Goal: Find specific page/section: Find specific page/section

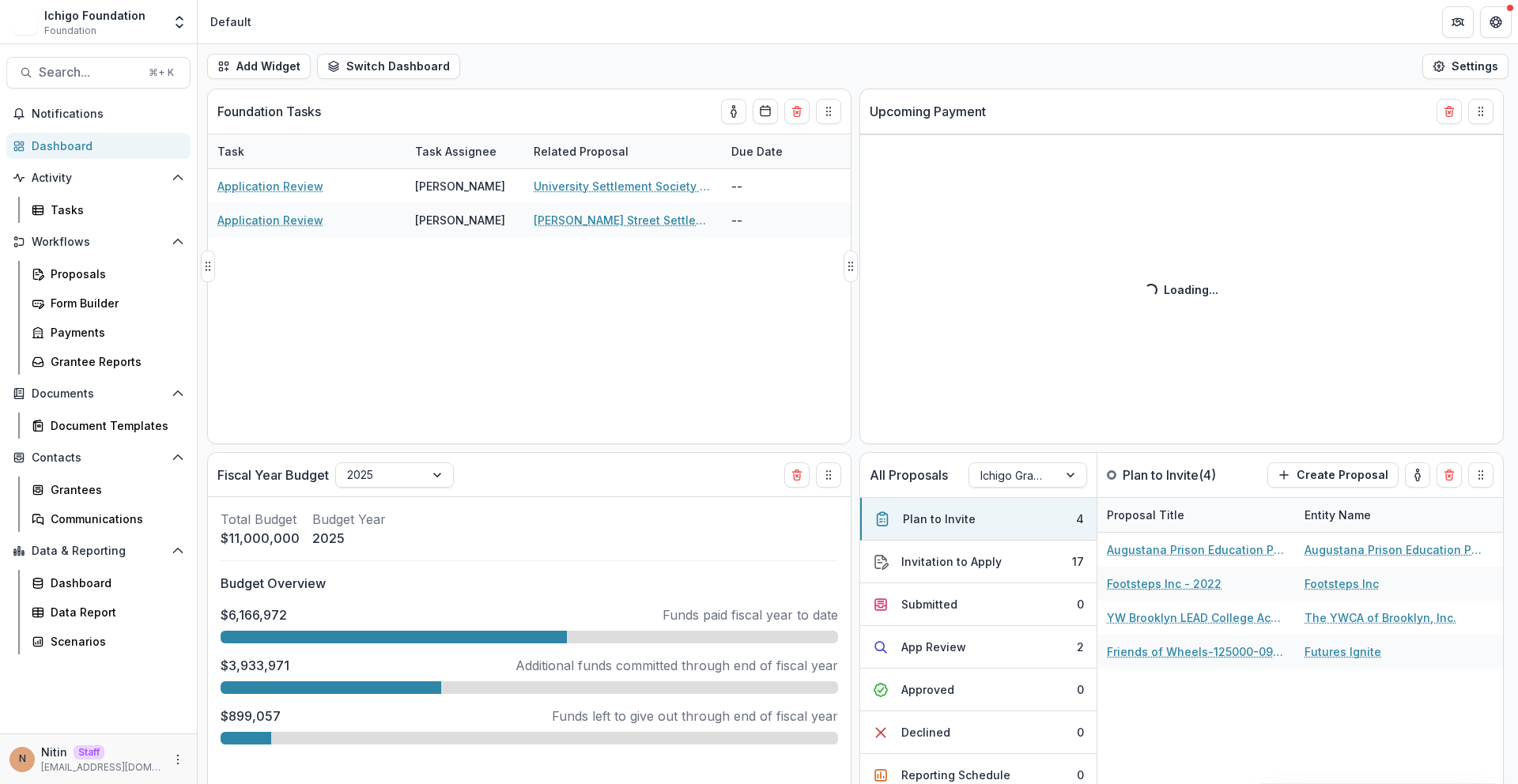
select select "******"
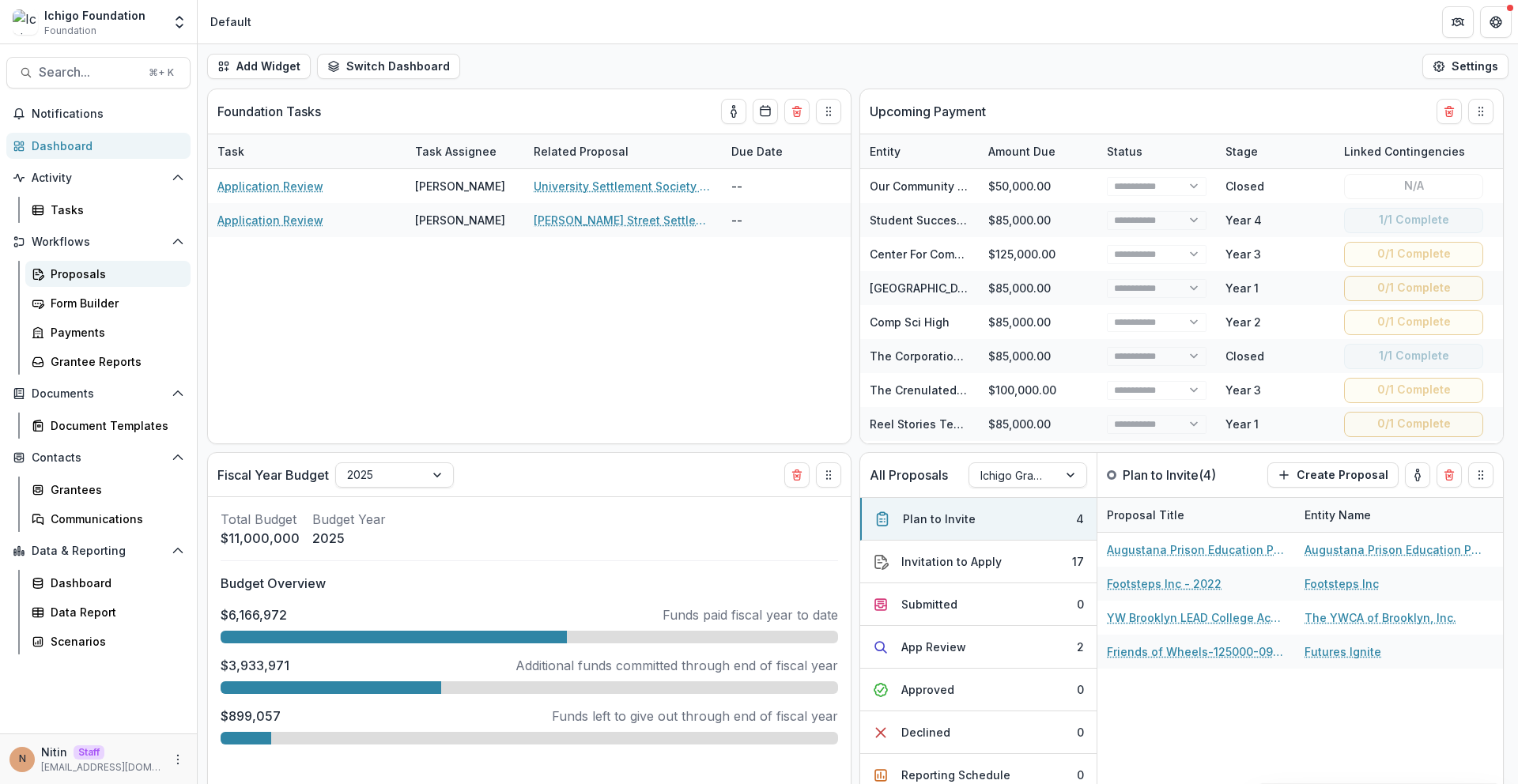
click at [132, 281] on div "Proposals" at bounding box center [115, 274] width 127 height 17
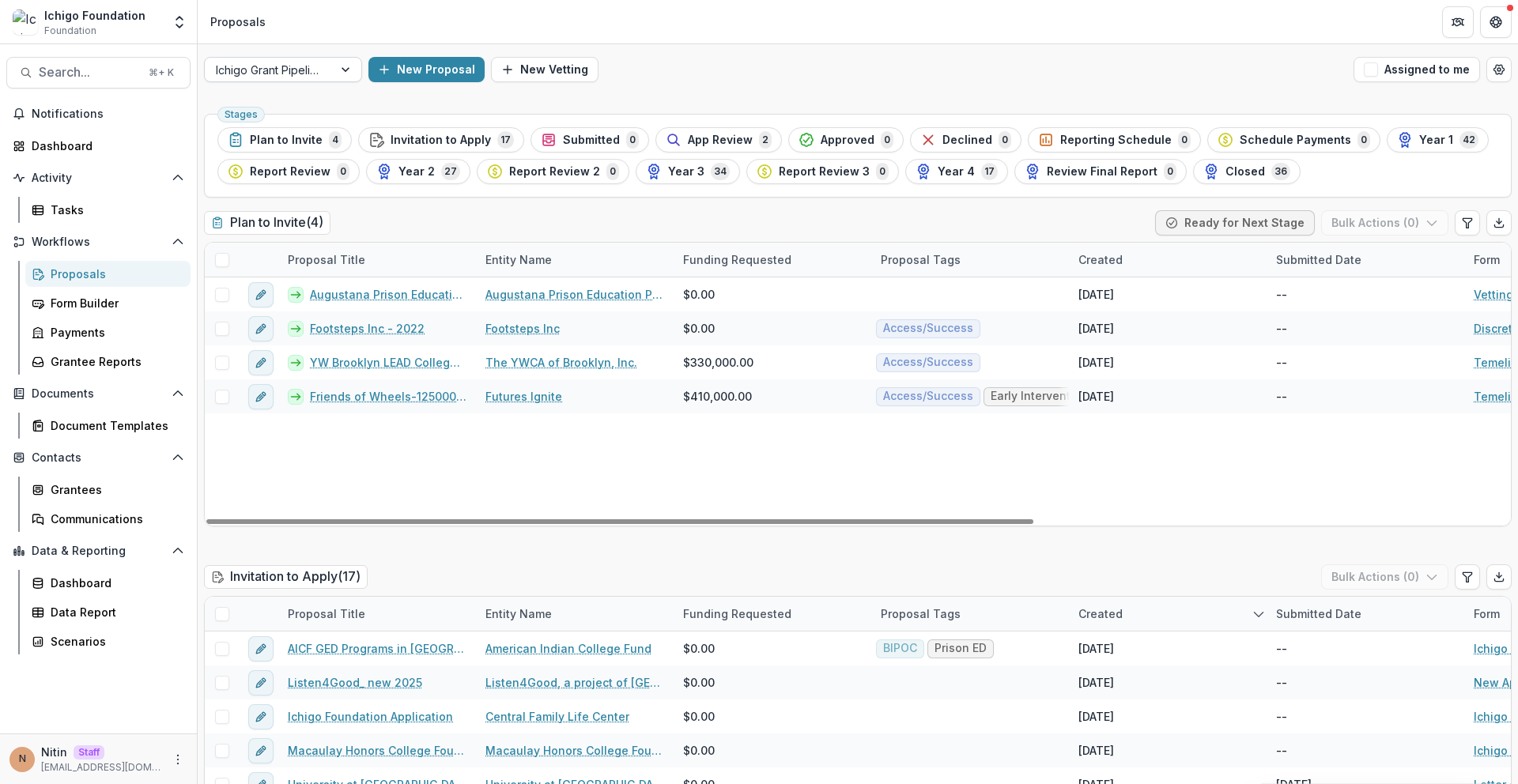
click at [329, 70] on div "Ichigo Grant Pipeline" at bounding box center [268, 70] width 128 height 23
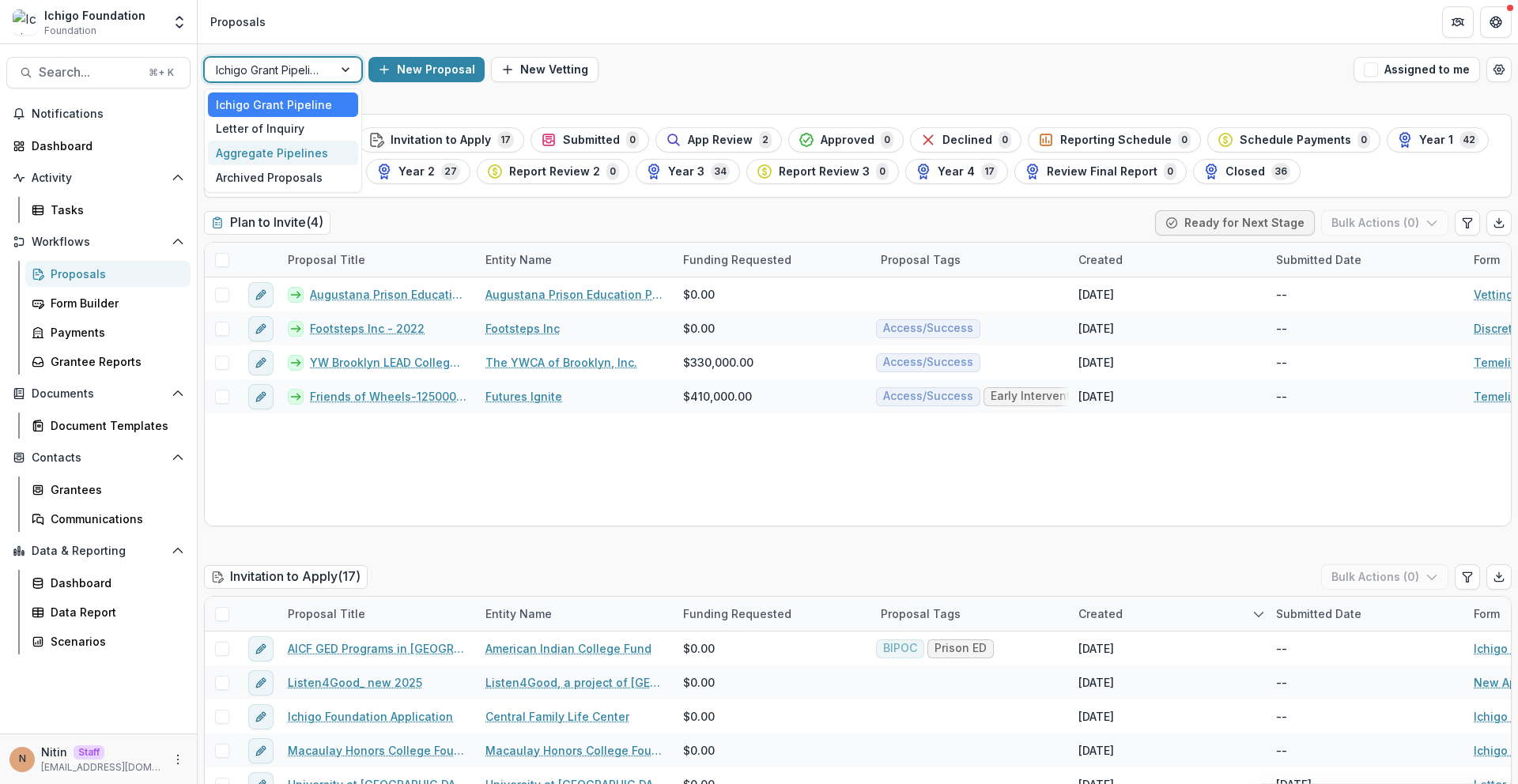
click at [316, 155] on div "Aggregate Pipelines" at bounding box center [282, 153] width 150 height 25
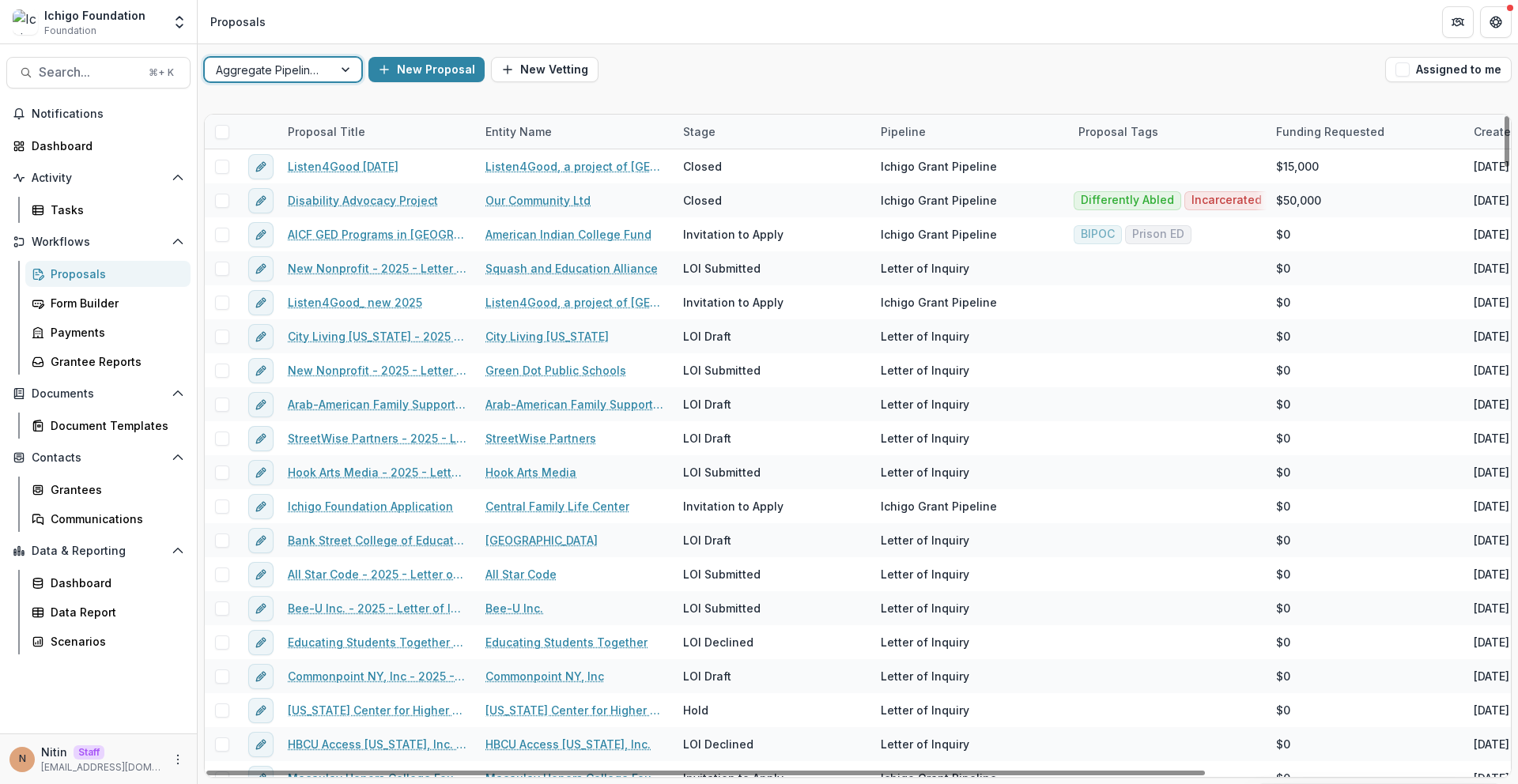
click at [380, 134] on div "Proposal Title" at bounding box center [377, 131] width 197 height 34
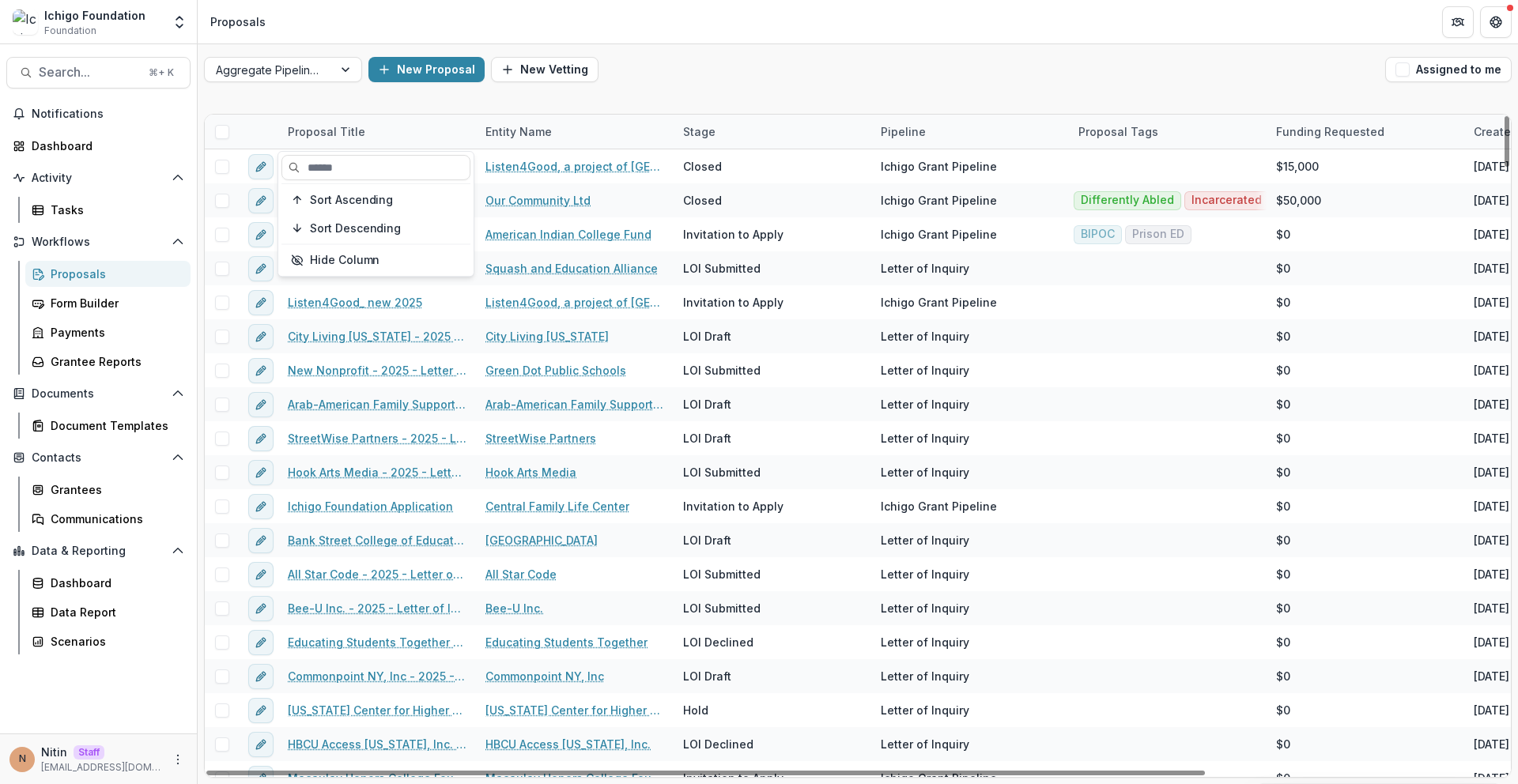
click at [380, 134] on div "Proposal Title" at bounding box center [377, 131] width 197 height 34
click at [380, 134] on div "Proposal Title" at bounding box center [377, 131] width 197 height 34
click at [518, 136] on div "Entity Name" at bounding box center [518, 131] width 85 height 17
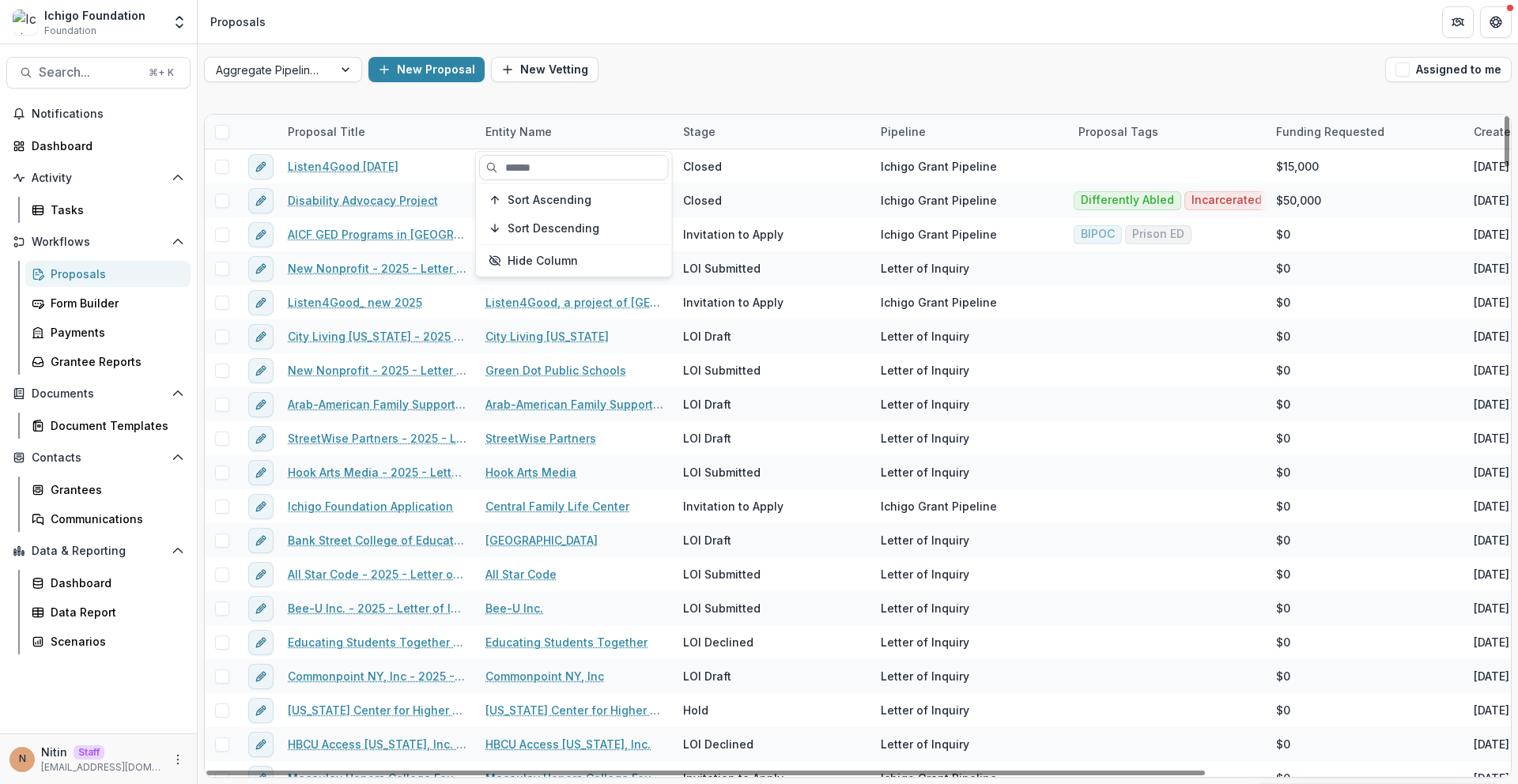
click at [518, 136] on div "Entity Name" at bounding box center [518, 131] width 85 height 17
click at [511, 123] on div "Entity Name" at bounding box center [518, 131] width 85 height 17
click at [511, 160] on input at bounding box center [574, 168] width 189 height 25
paste input "**********"
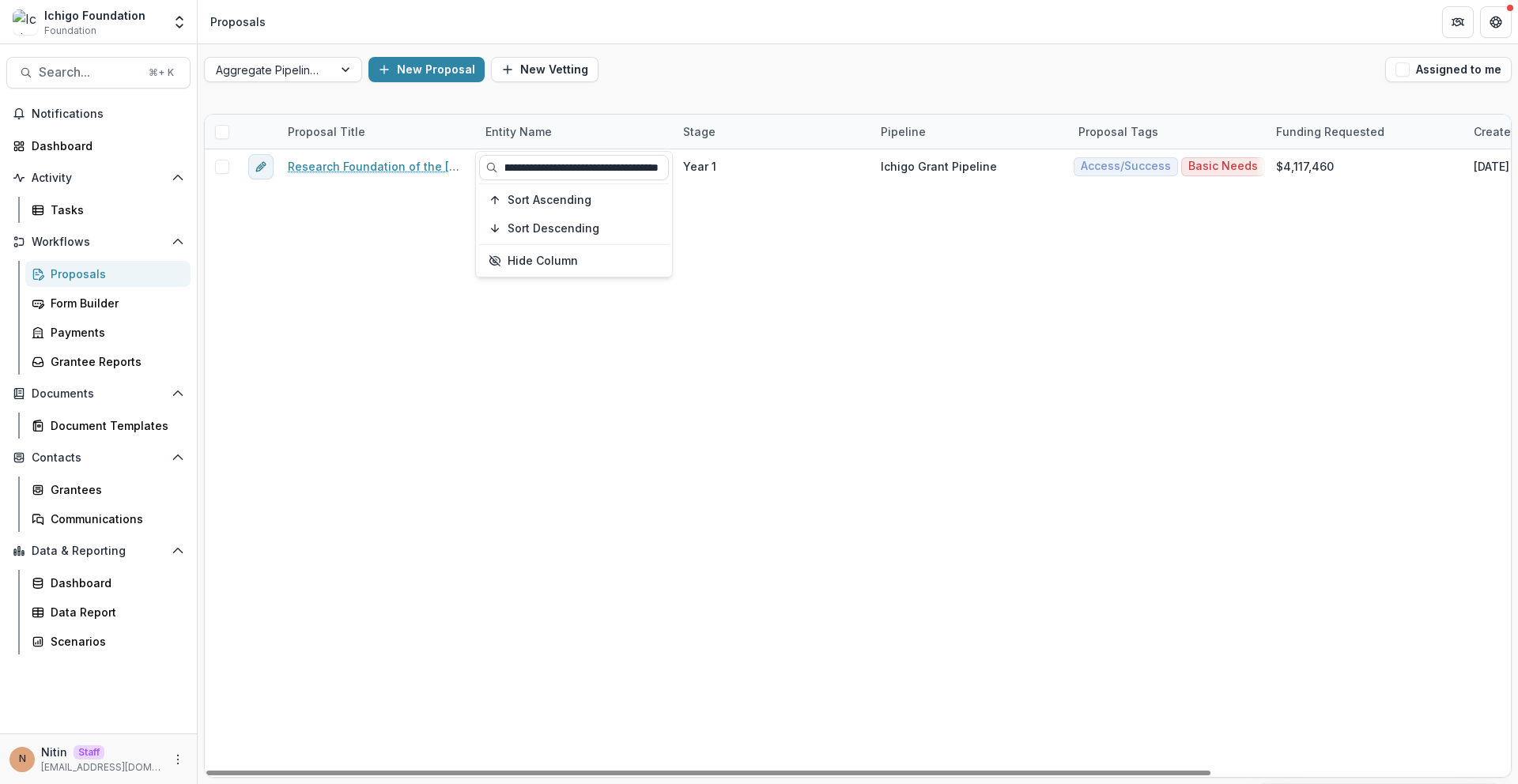
type input "**********"
click at [796, 245] on div "Research Foundation of the [GEOGRAPHIC_DATA][US_STATE] - 2022 - Program Researc…" at bounding box center [1052, 463] width 1695 height 627
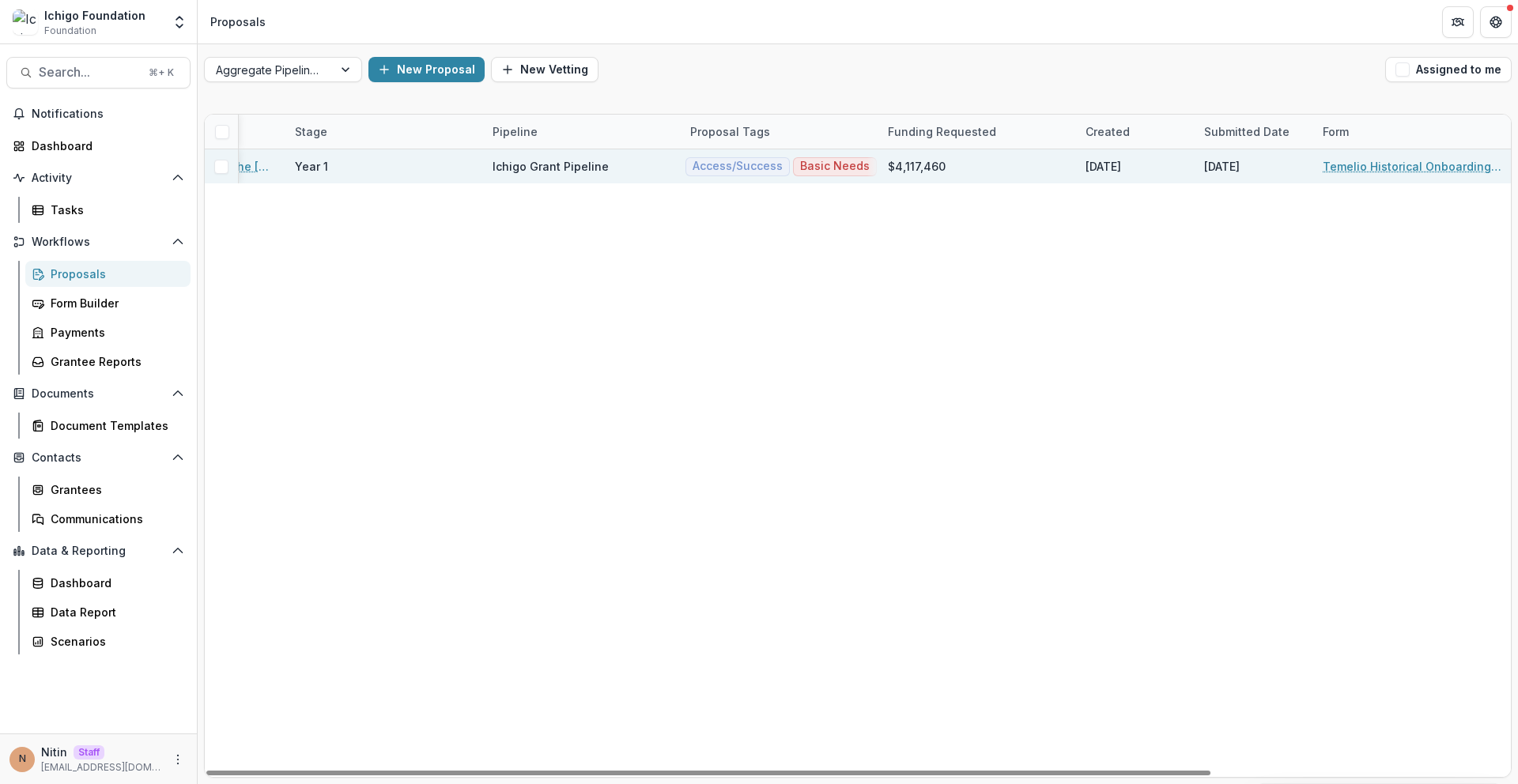
scroll to position [0, 0]
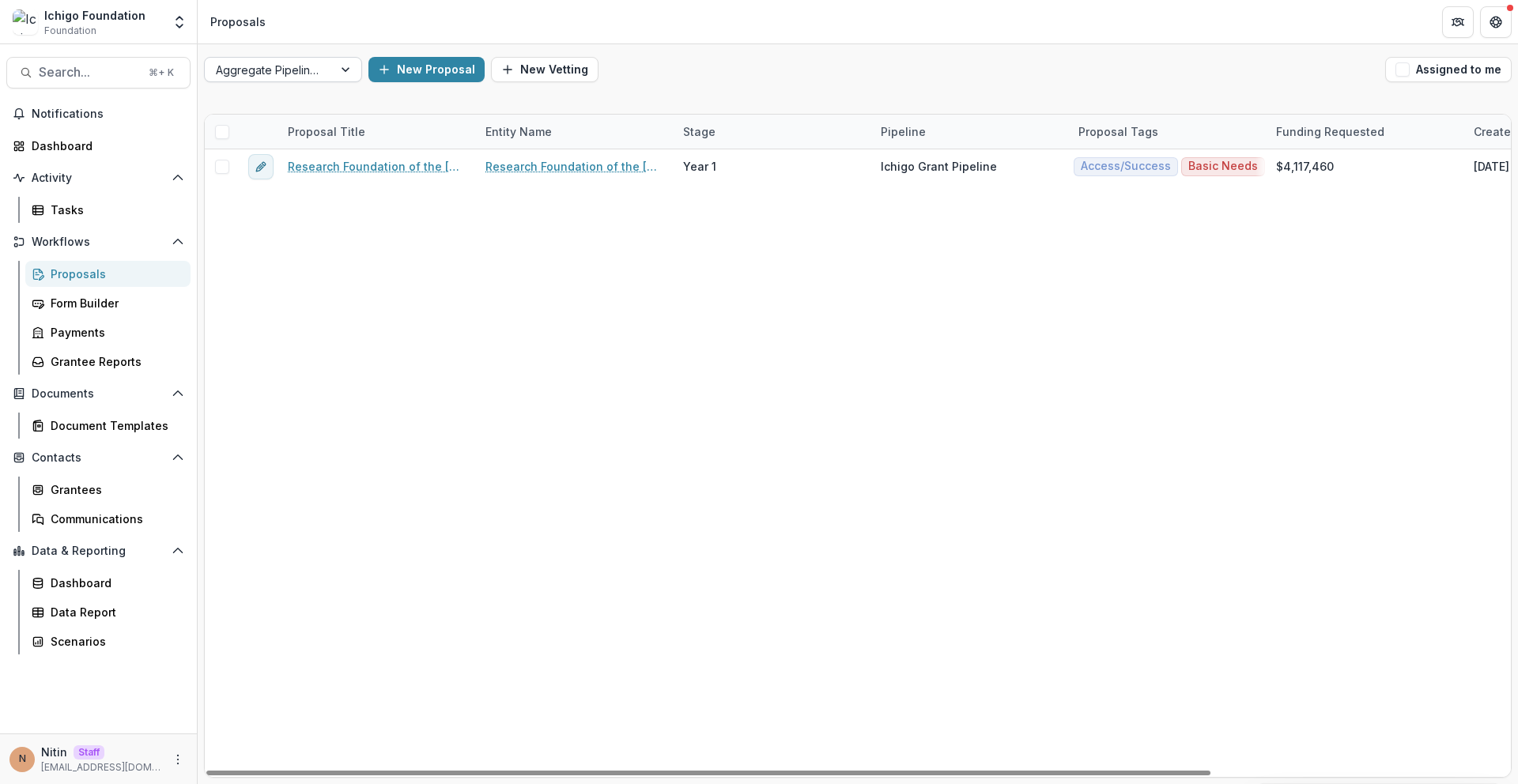
click at [302, 69] on div at bounding box center [268, 70] width 106 height 20
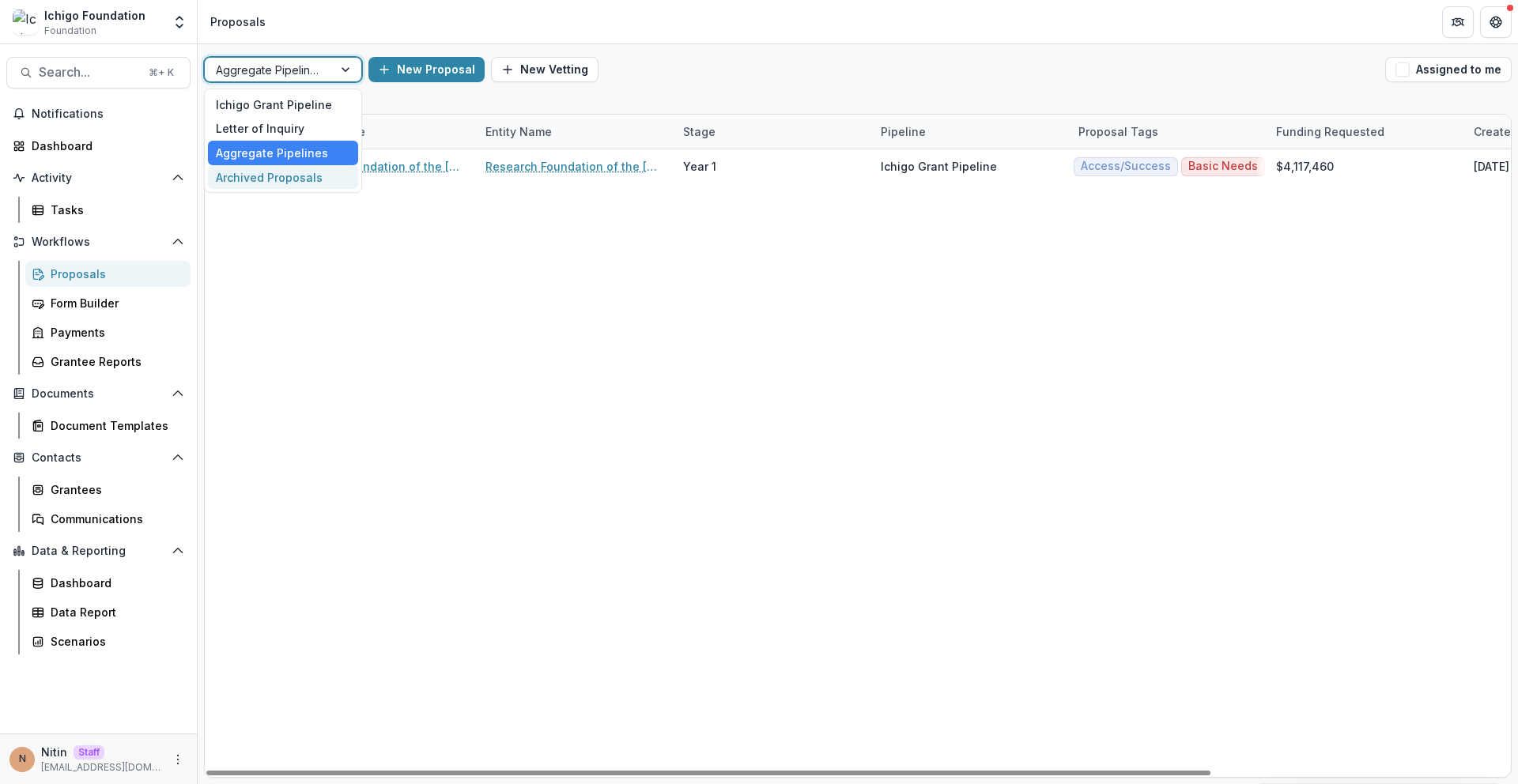
click at [317, 285] on div "Research Foundation of the [GEOGRAPHIC_DATA][US_STATE] - 2022 - Program Researc…" at bounding box center [1052, 463] width 1695 height 627
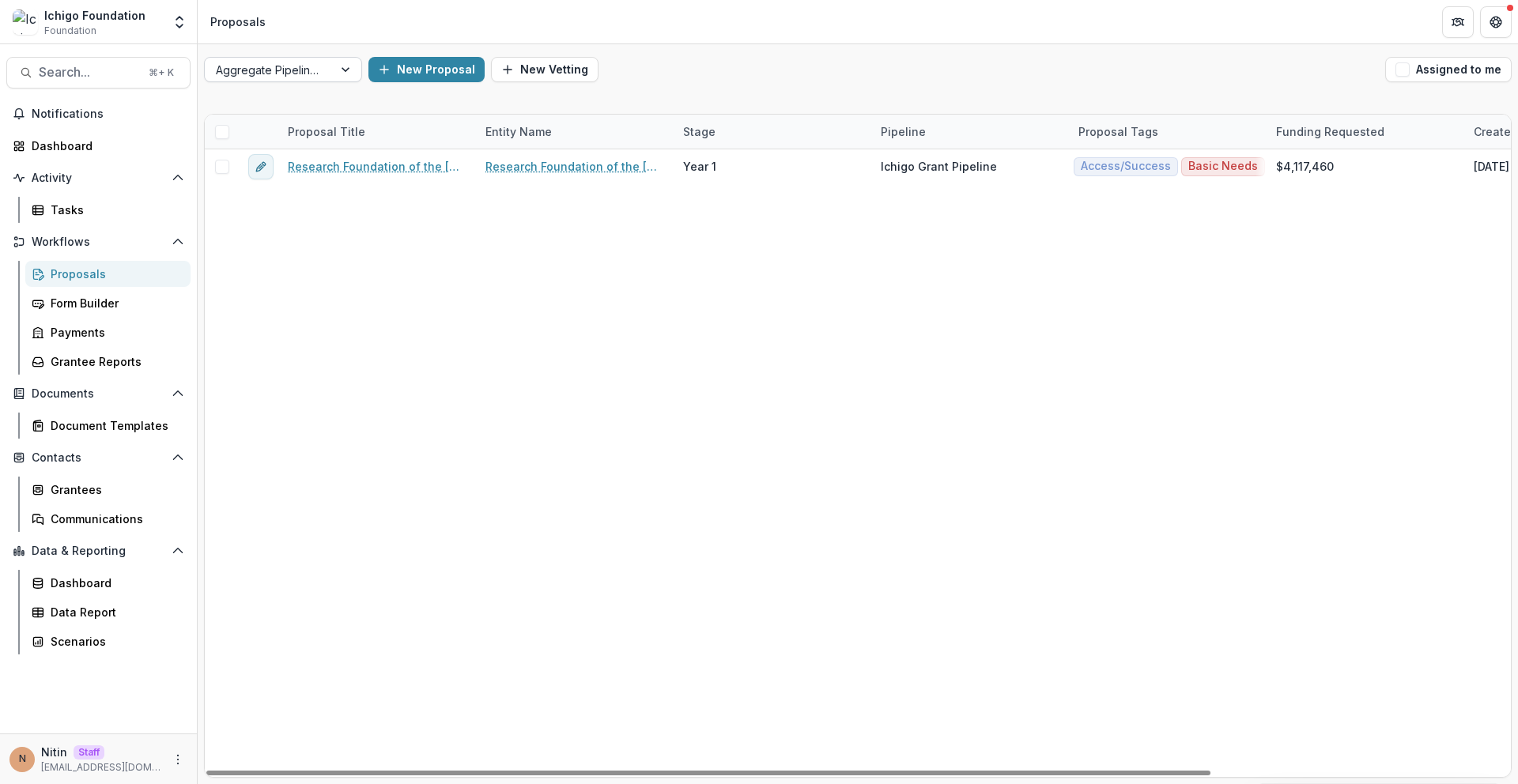
click at [316, 70] on div at bounding box center [268, 70] width 106 height 20
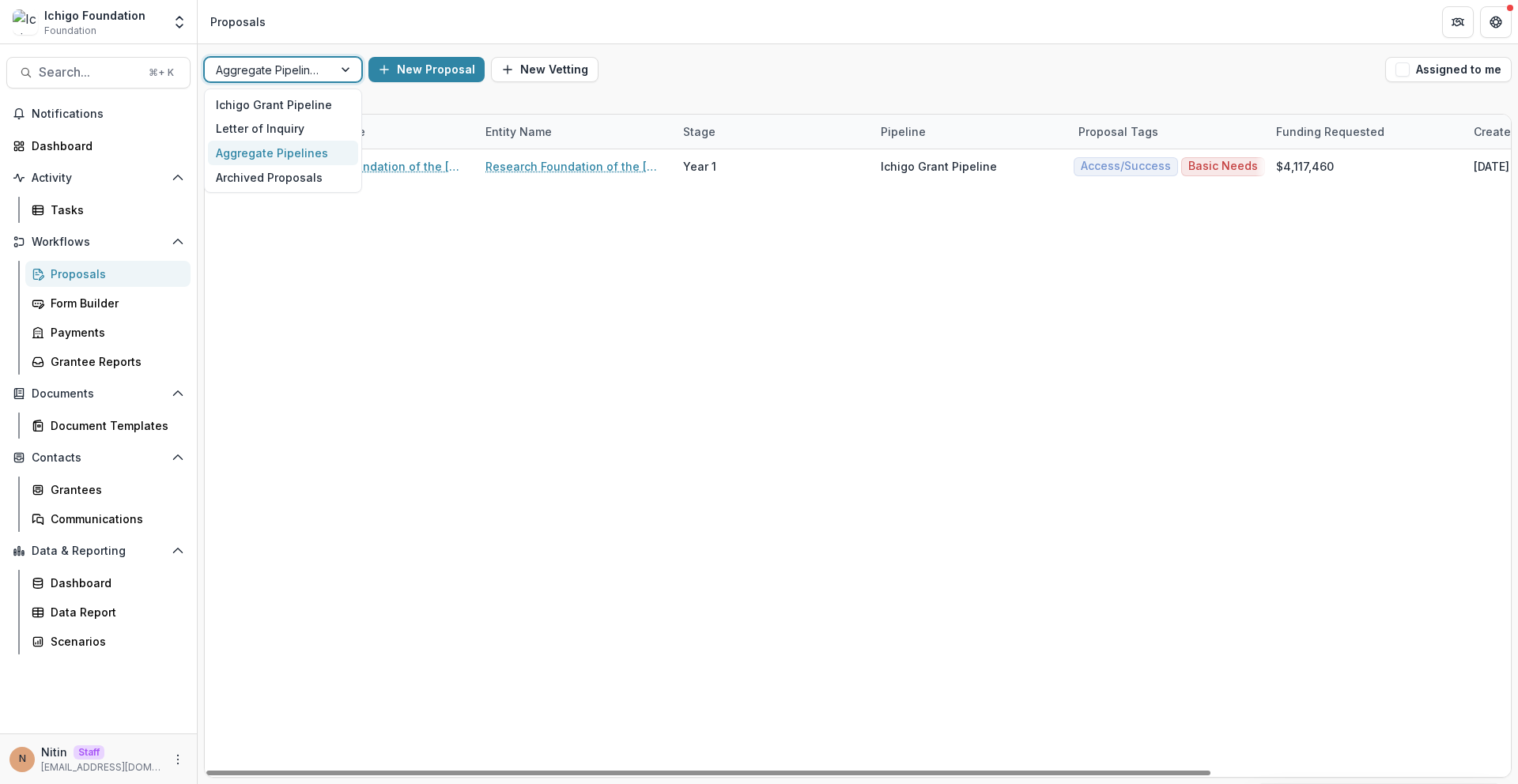
click at [453, 242] on div "Research Foundation of the [GEOGRAPHIC_DATA][US_STATE] - 2022 - Program Researc…" at bounding box center [1052, 463] width 1695 height 627
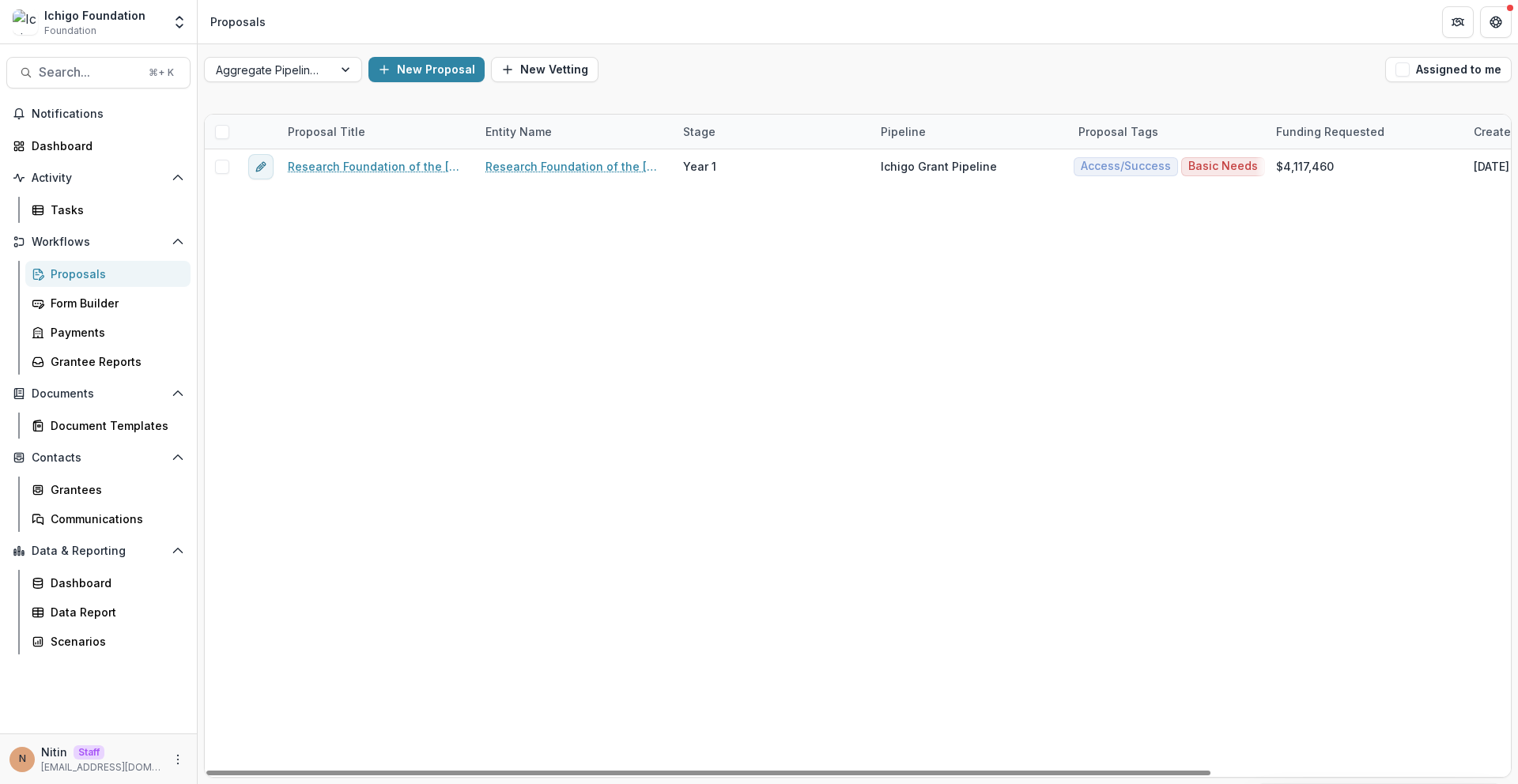
drag, startPoint x: 473, startPoint y: 134, endPoint x: 503, endPoint y: 134, distance: 30.0
click at [503, 134] on div "Proposal Title Entity Name Stage Pipeline Proposal Tags Funding Requested Creat…" at bounding box center [1052, 131] width 1695 height 34
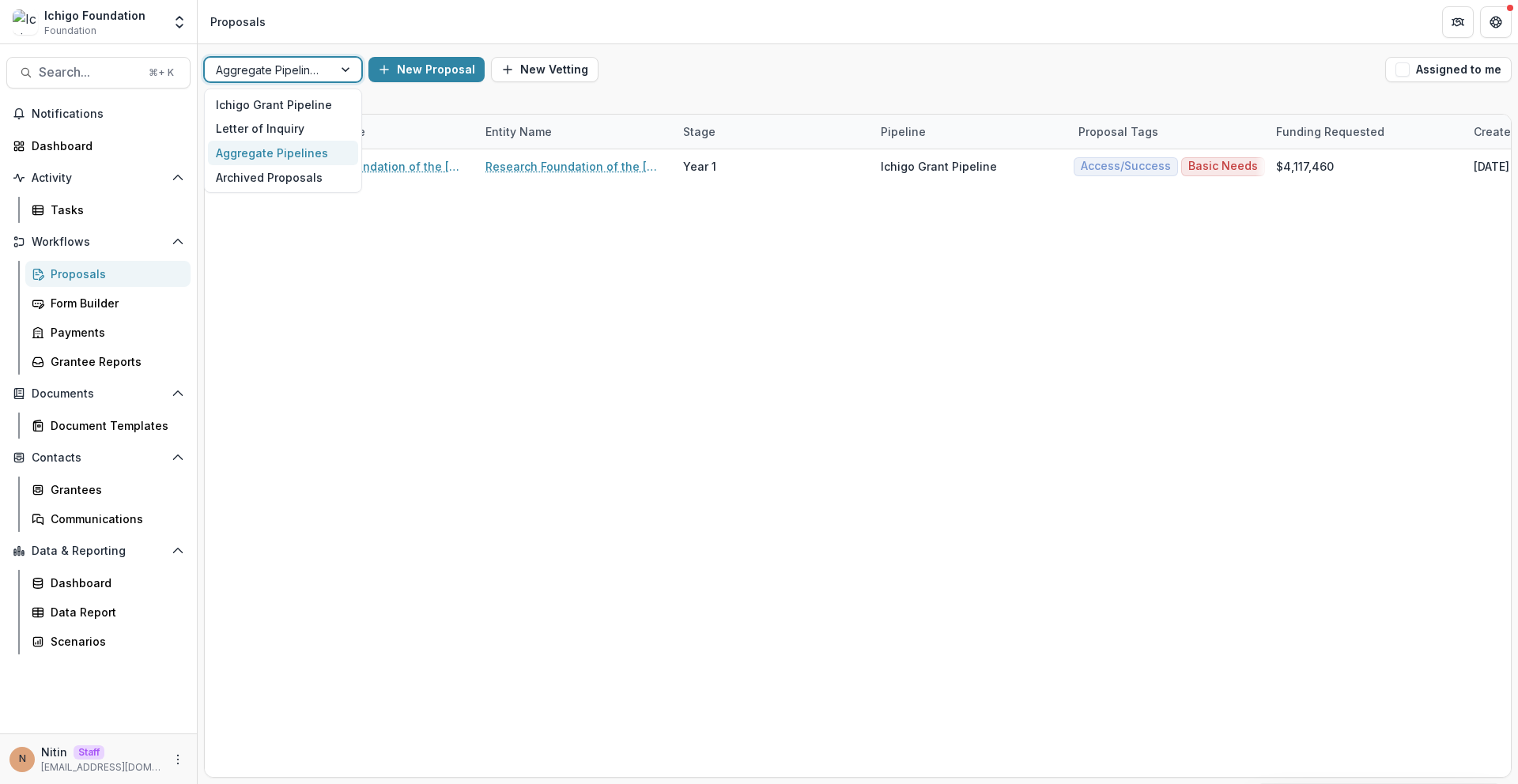
click at [321, 72] on div at bounding box center [268, 70] width 106 height 20
click at [186, 23] on icon "Open entity switcher" at bounding box center [180, 22] width 16 height 16
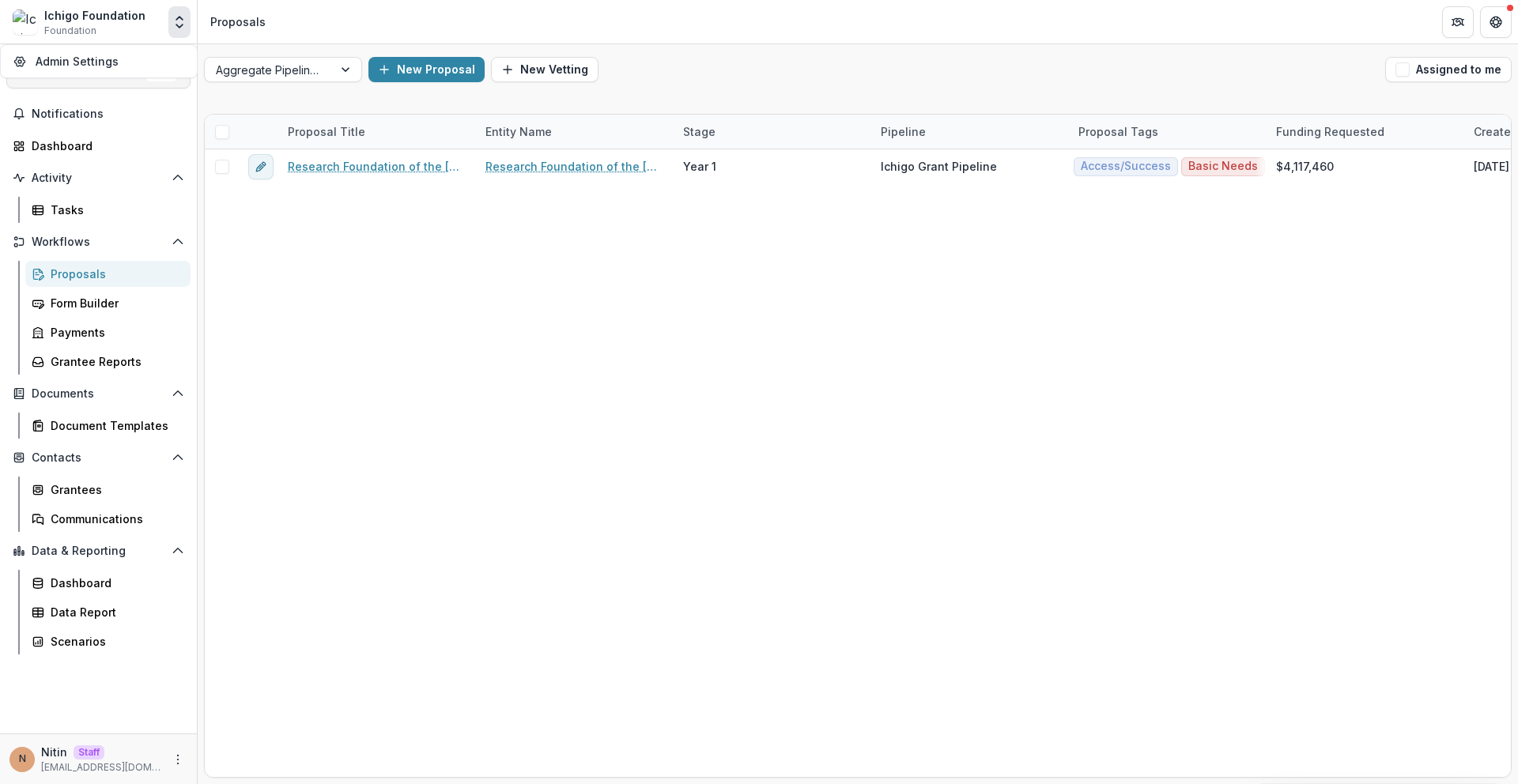
click at [122, 81] on button "Search... ⌘ + K" at bounding box center [99, 73] width 185 height 32
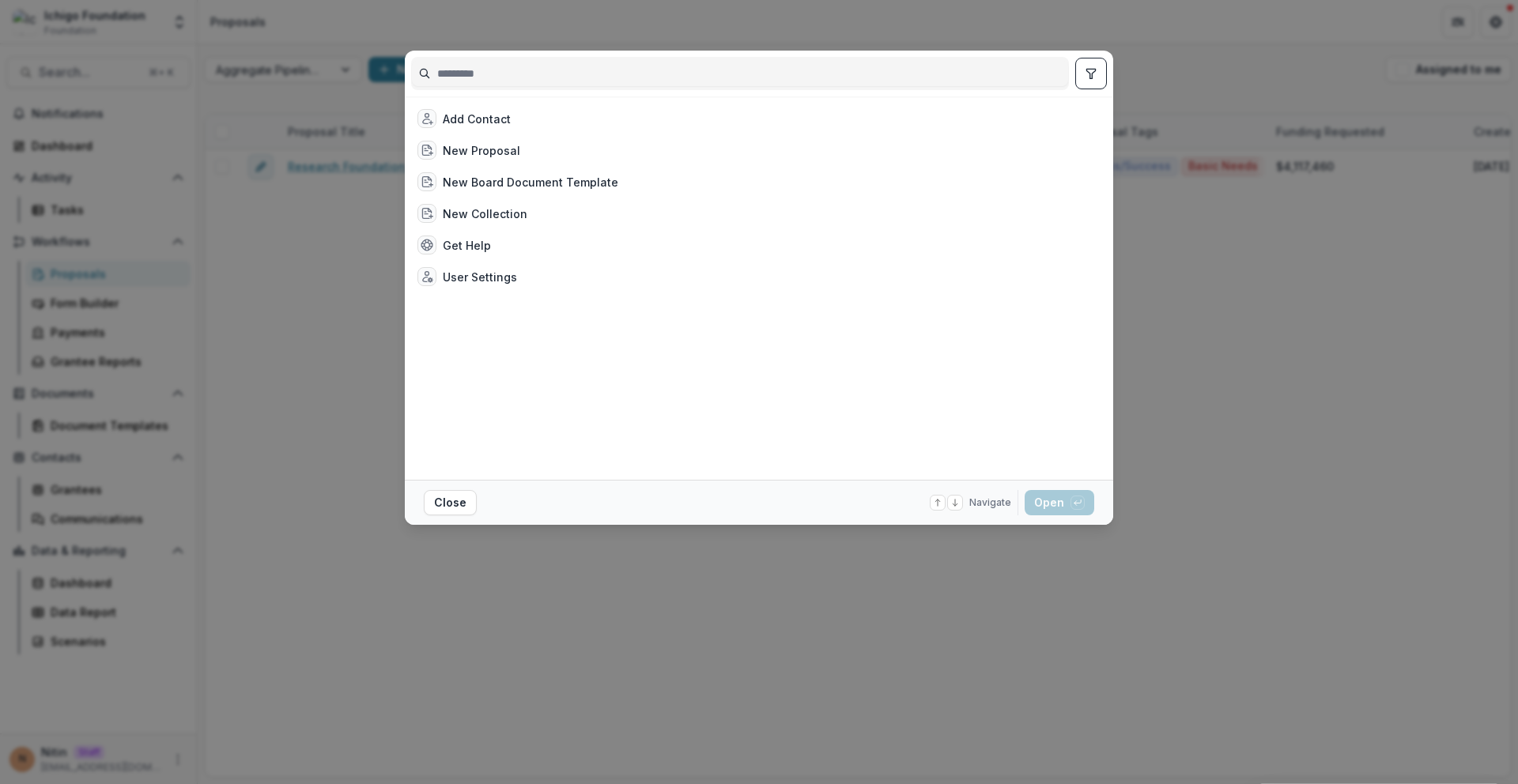
click at [177, 27] on div "Add Contact New Proposal New Board Document Template New Collection Get Help Us…" at bounding box center [759, 392] width 1518 height 784
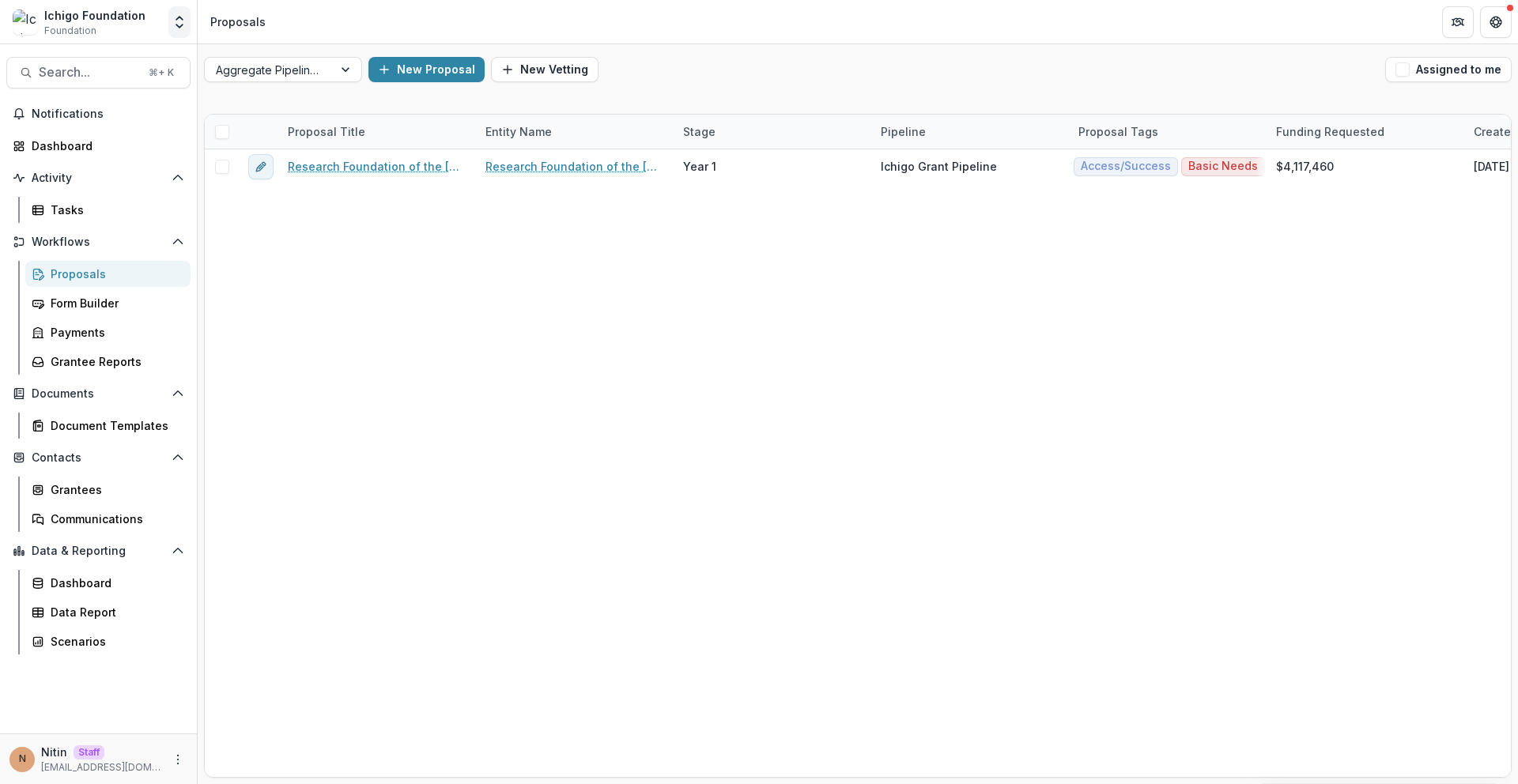
click at [184, 27] on icon "Open entity switcher" at bounding box center [180, 22] width 16 height 16
click at [166, 52] on link "Admin Settings" at bounding box center [99, 61] width 189 height 26
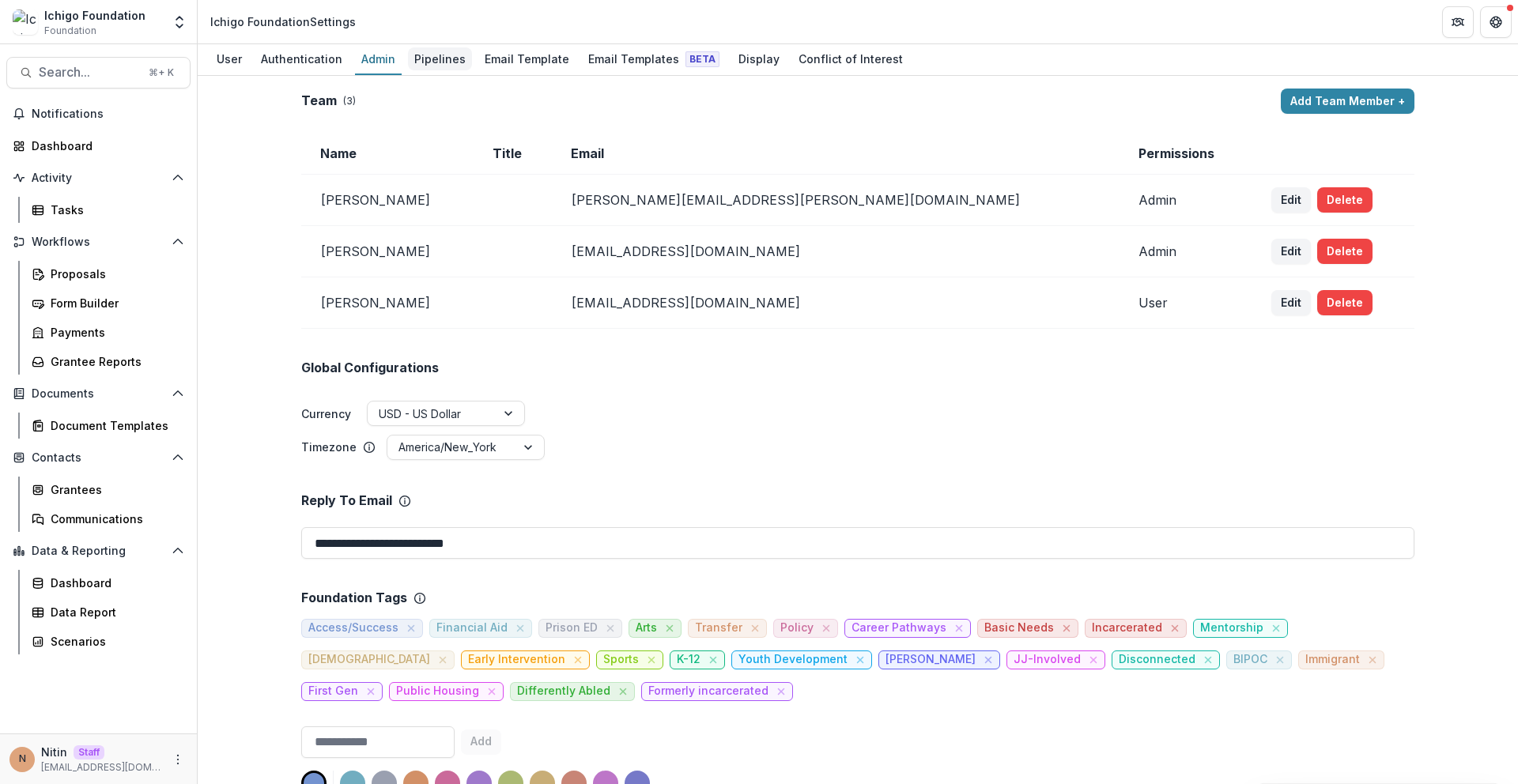
click at [436, 65] on div "Pipelines" at bounding box center [440, 59] width 64 height 23
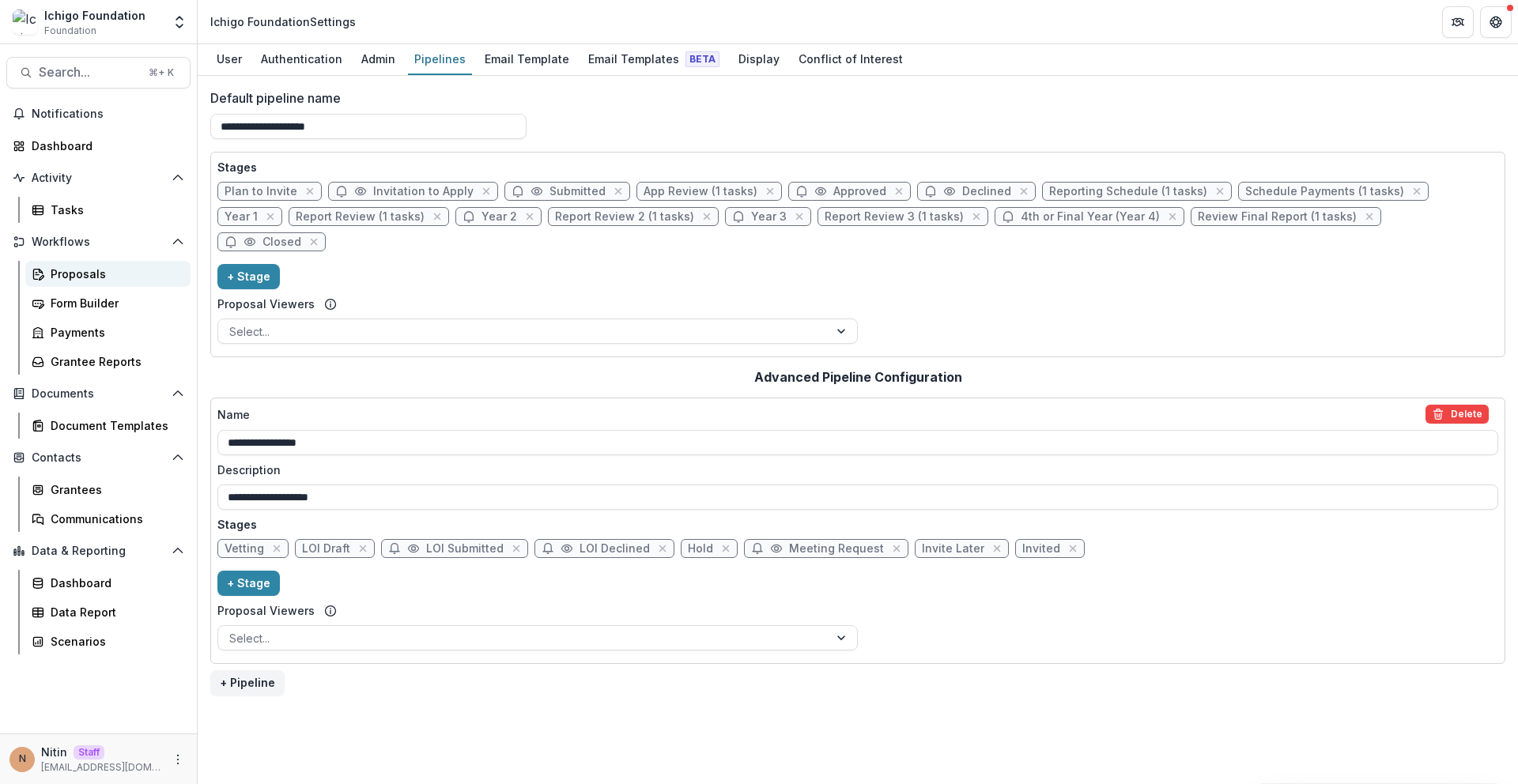
click at [138, 270] on div "Proposals" at bounding box center [115, 274] width 127 height 17
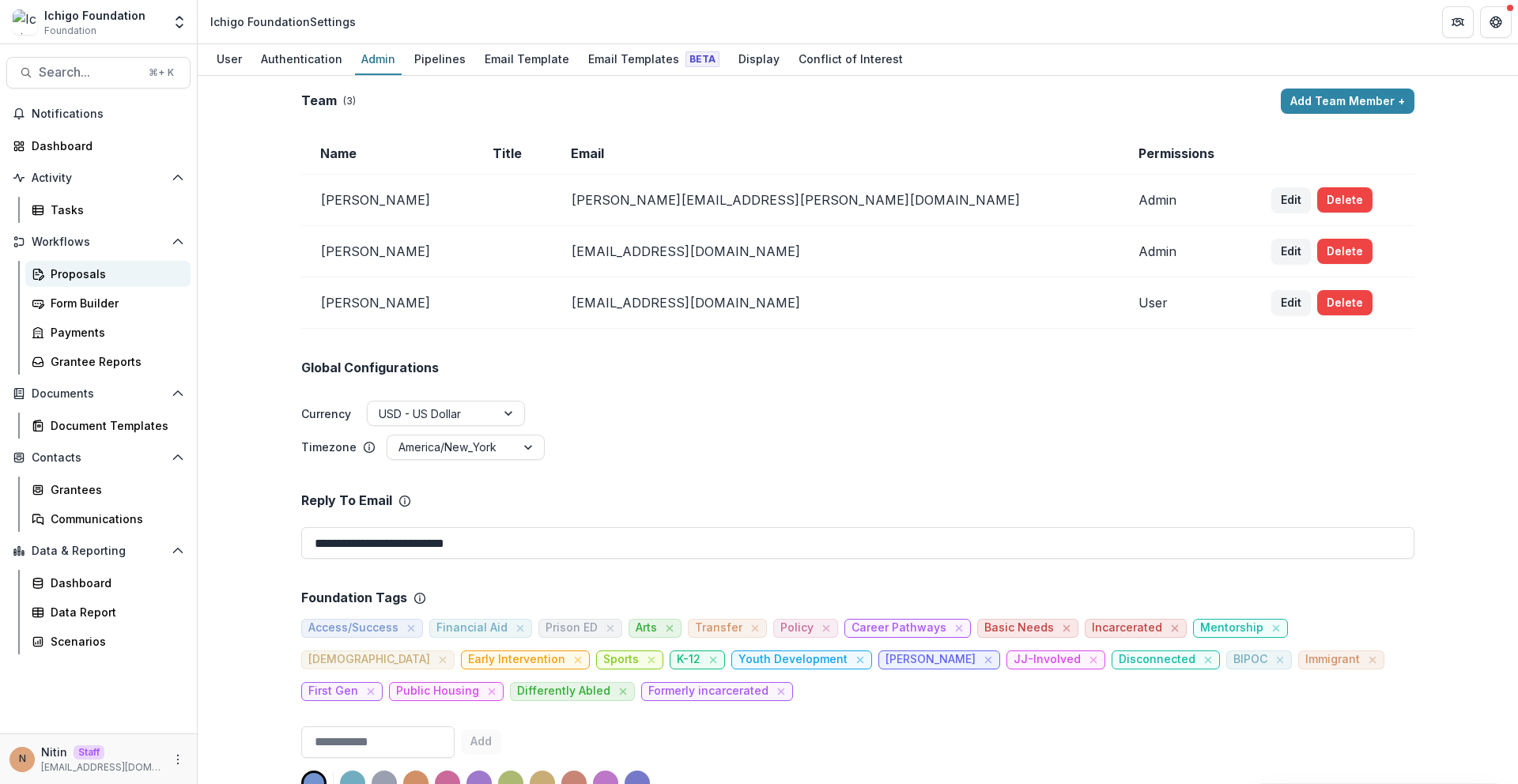
click at [103, 266] on div "Proposals" at bounding box center [115, 274] width 127 height 17
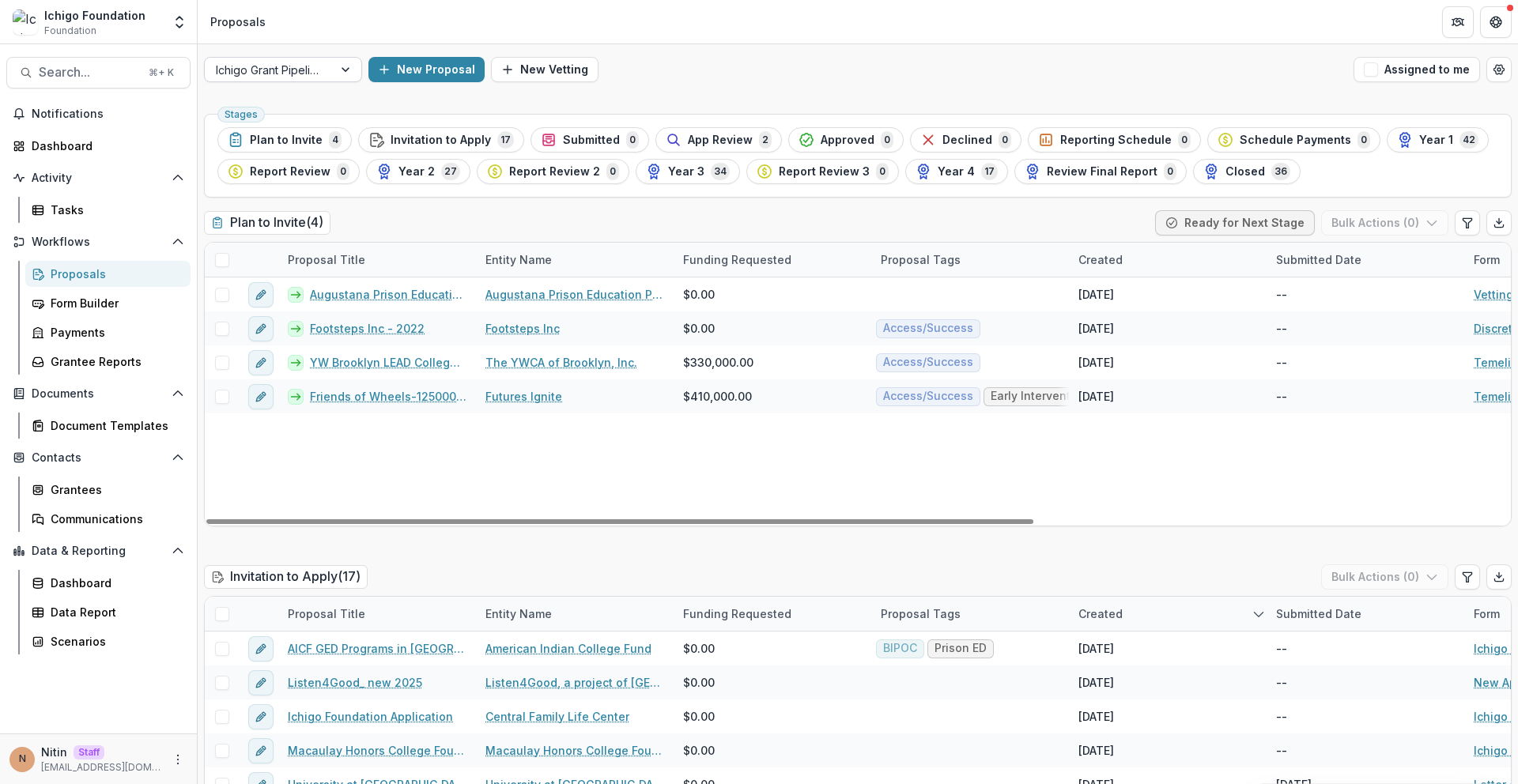
click at [313, 67] on div at bounding box center [268, 70] width 106 height 20
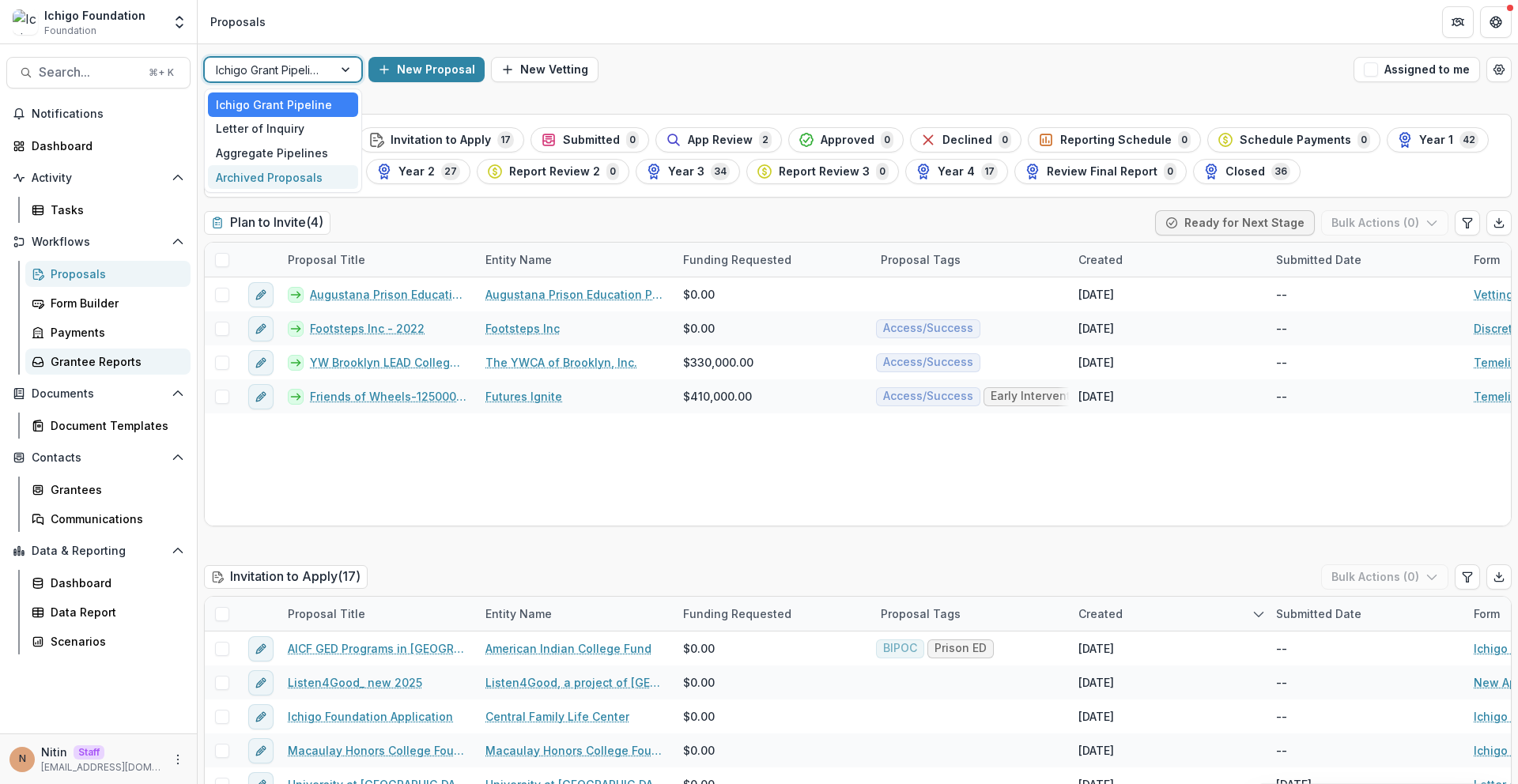
click at [110, 363] on div "Grantee Reports" at bounding box center [115, 361] width 127 height 17
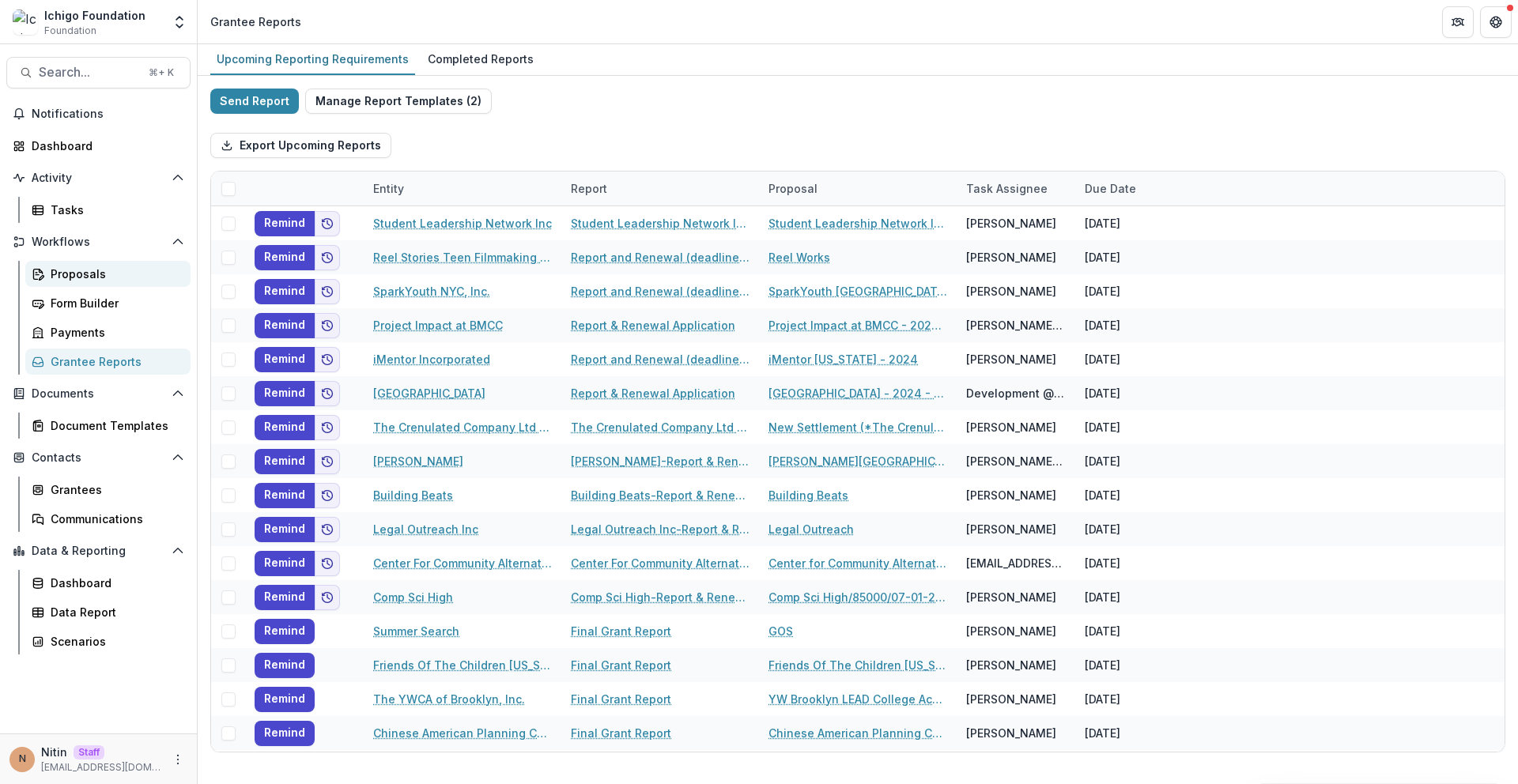
click at [101, 275] on div "Proposals" at bounding box center [115, 274] width 127 height 17
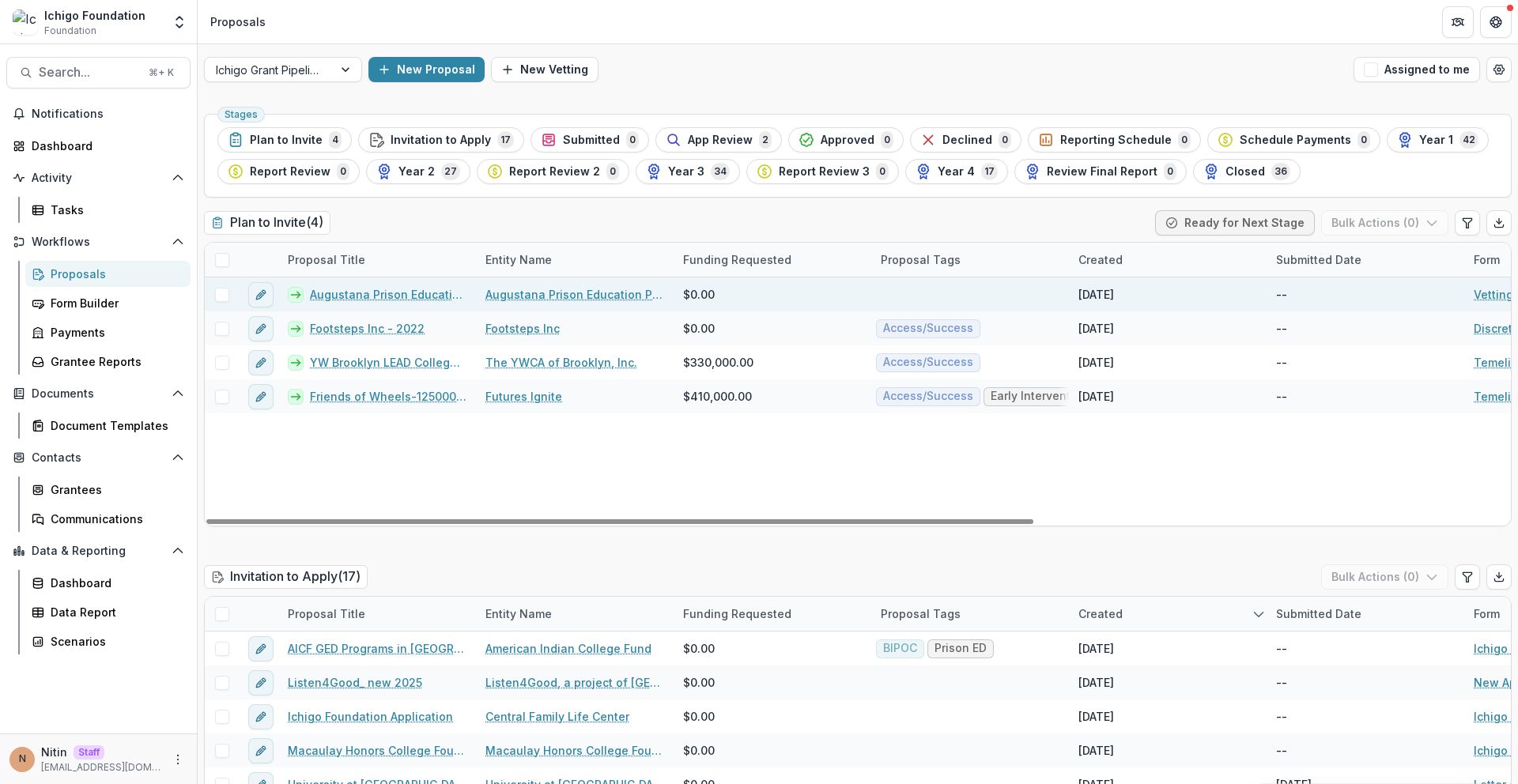
click at [375, 295] on link "Augustana Prison Education Program - 2025 - Vetting Form" at bounding box center [388, 294] width 157 height 17
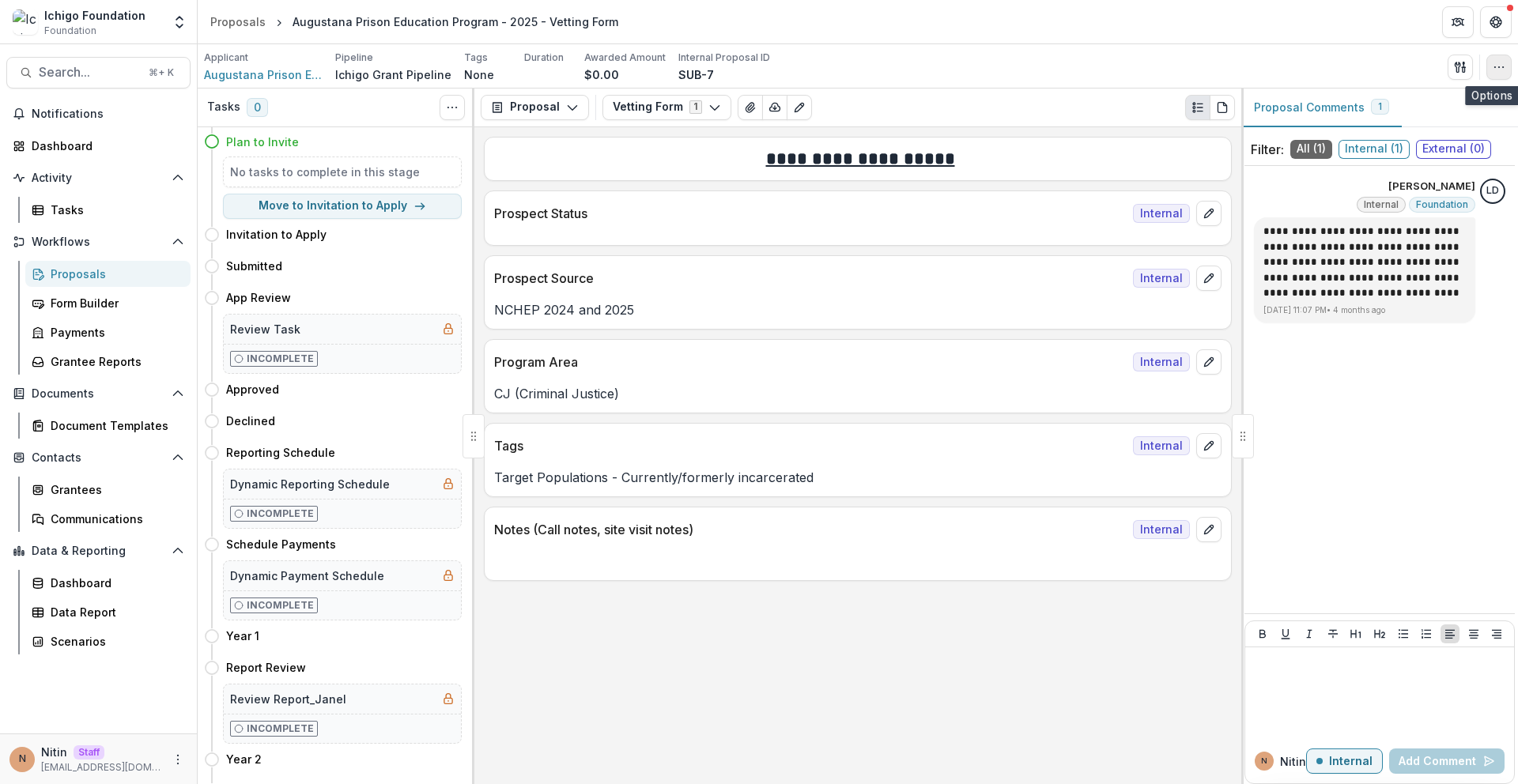
click at [1504, 70] on icon "button" at bounding box center [1499, 68] width 13 height 13
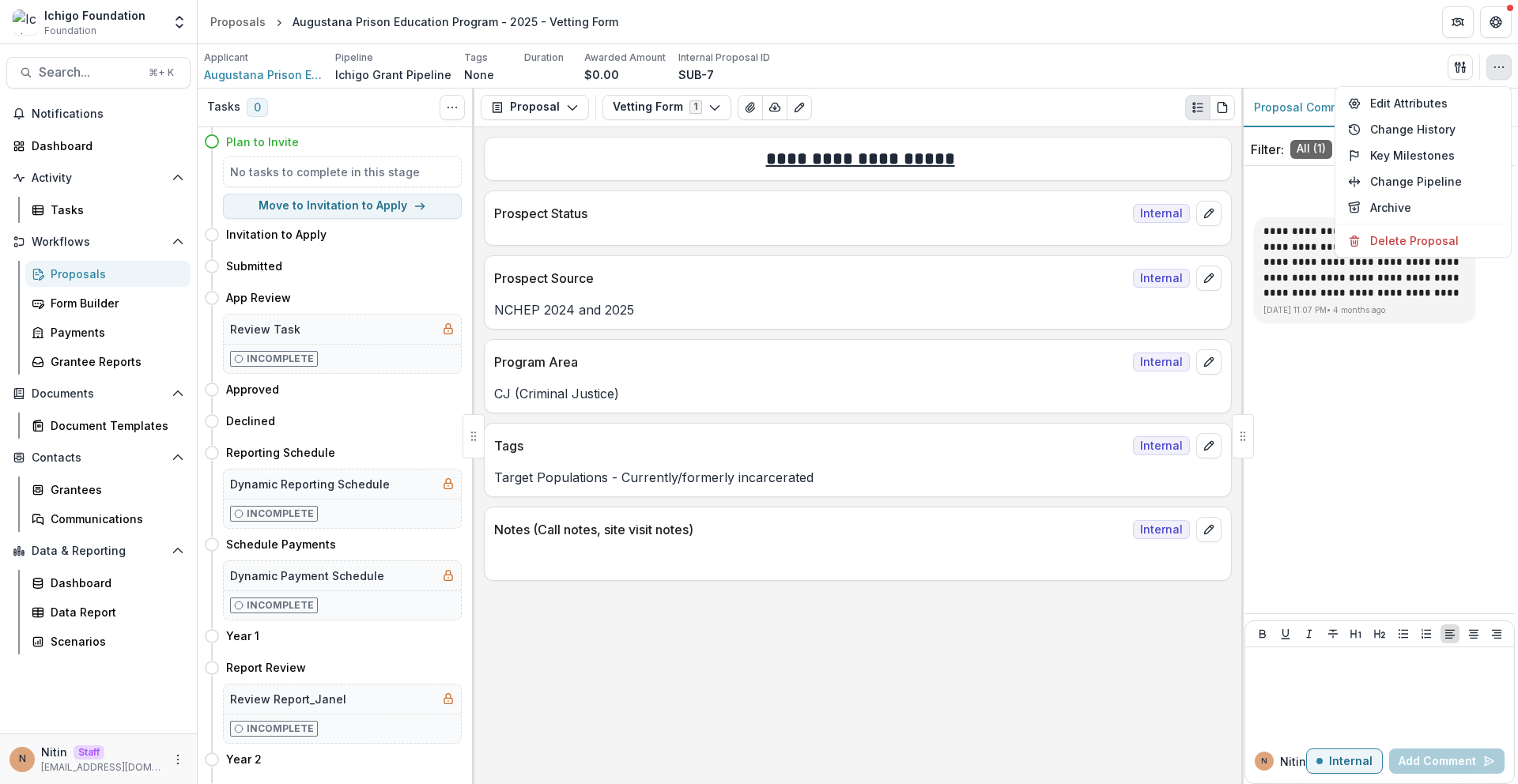
click at [1415, 76] on div "Applicant Augustana Prison Education Program Pipeline Ichigo Grant Pipeline Tag…" at bounding box center [858, 67] width 1308 height 33
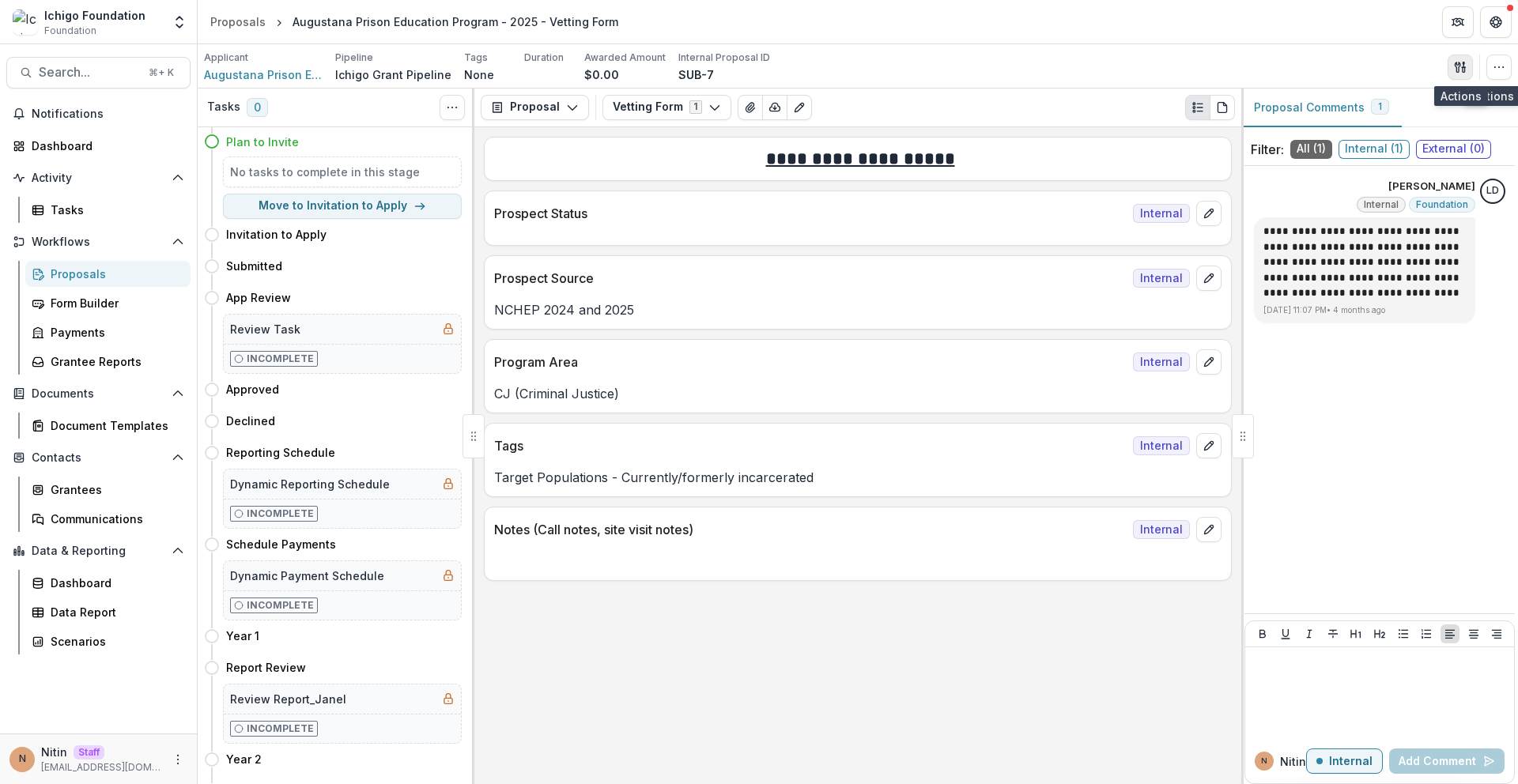
click at [1455, 69] on icon "button" at bounding box center [1457, 67] width 6 height 10
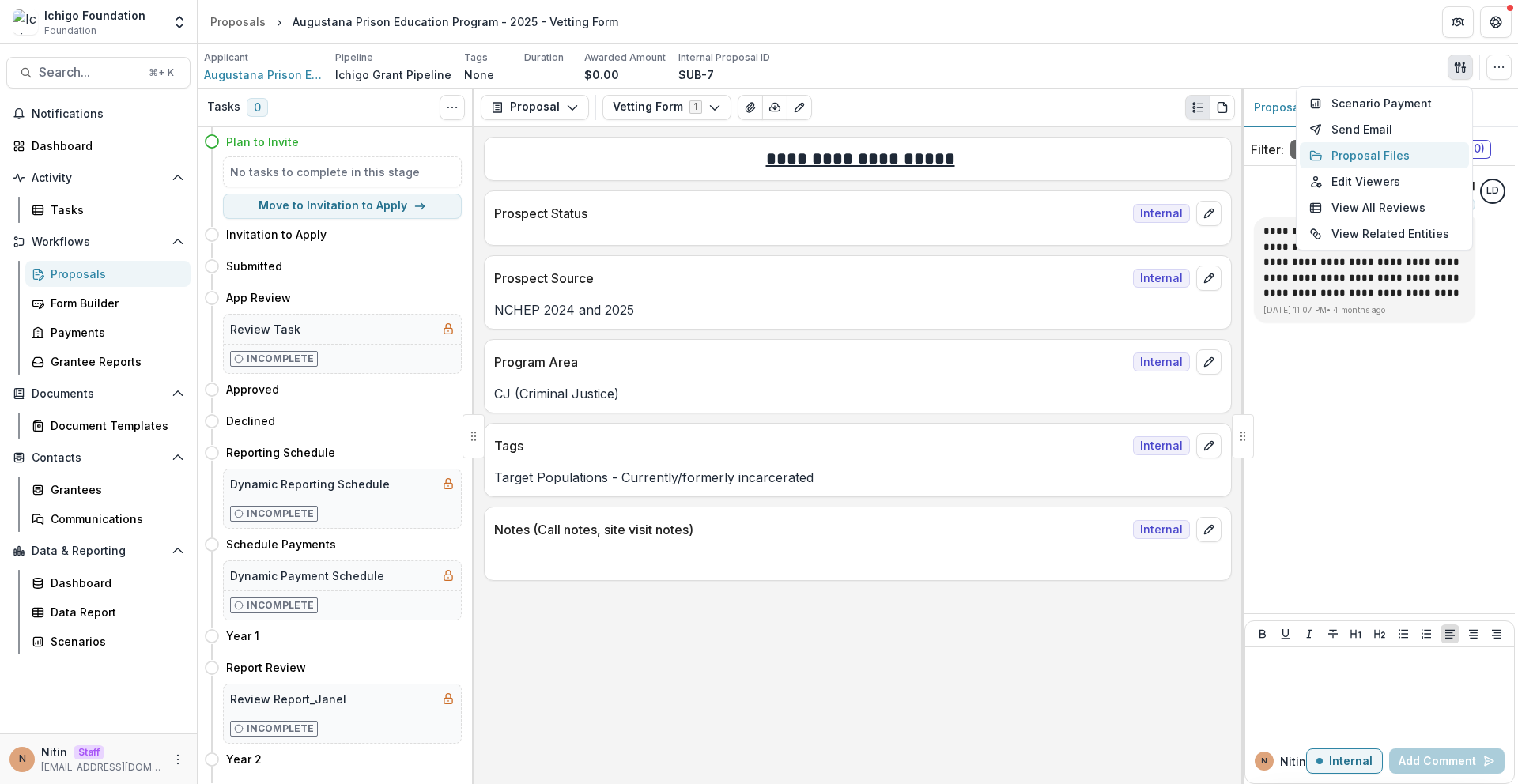
click at [1395, 154] on button "Proposal Files" at bounding box center [1384, 155] width 169 height 26
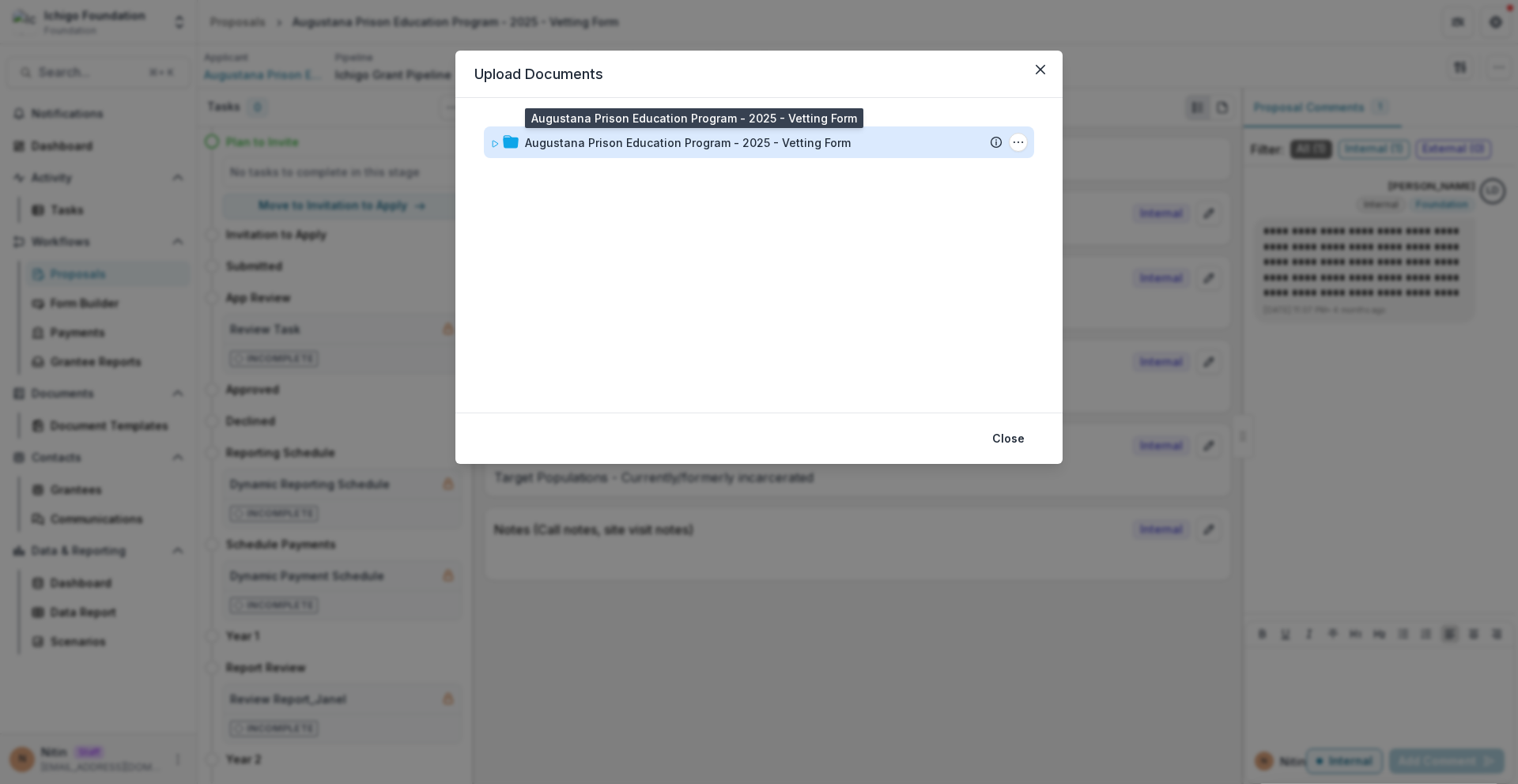
click at [662, 145] on div "Augustana Prison Education Program - 2025 - Vetting Form" at bounding box center [687, 142] width 325 height 17
